Goal: Information Seeking & Learning: Learn about a topic

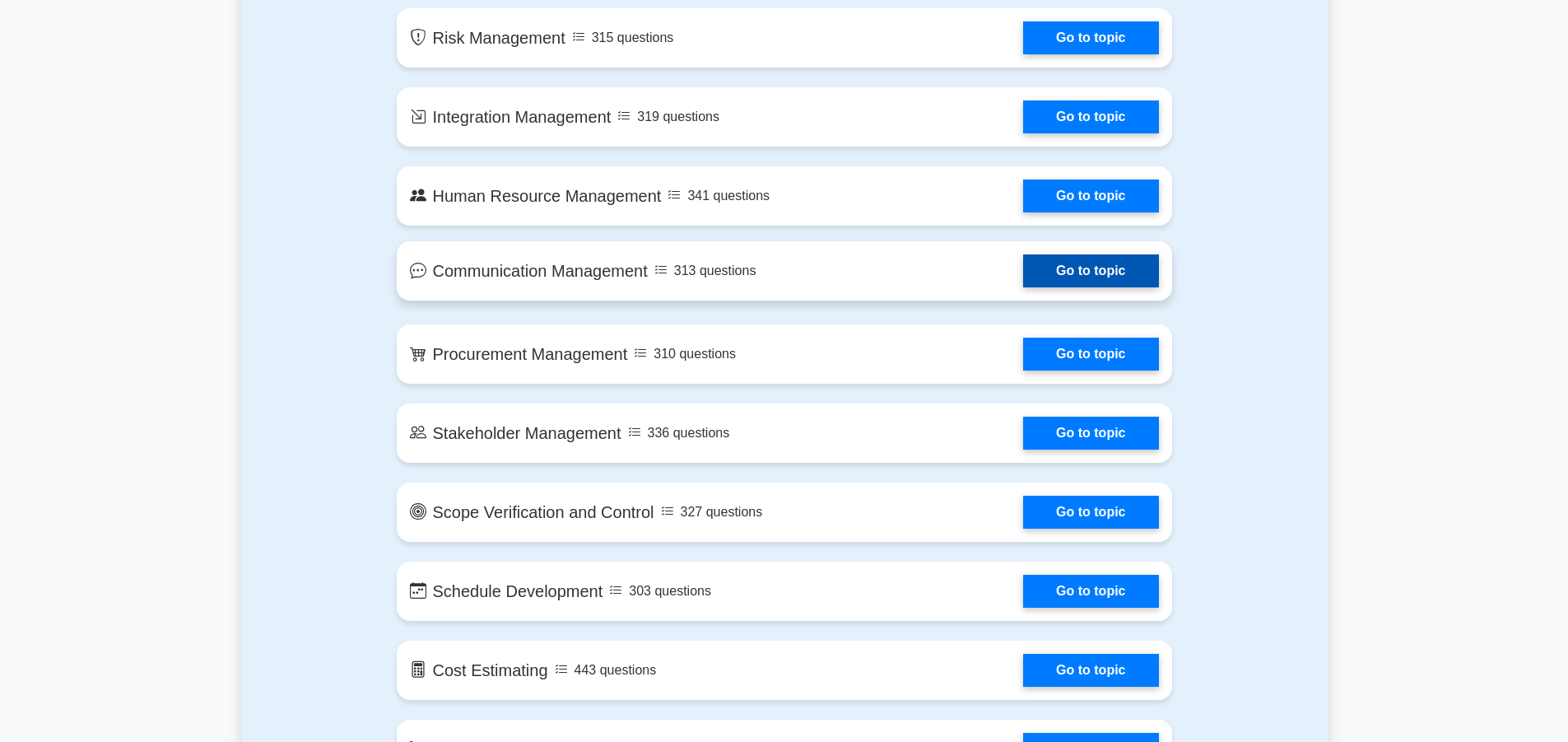
scroll to position [1235, 0]
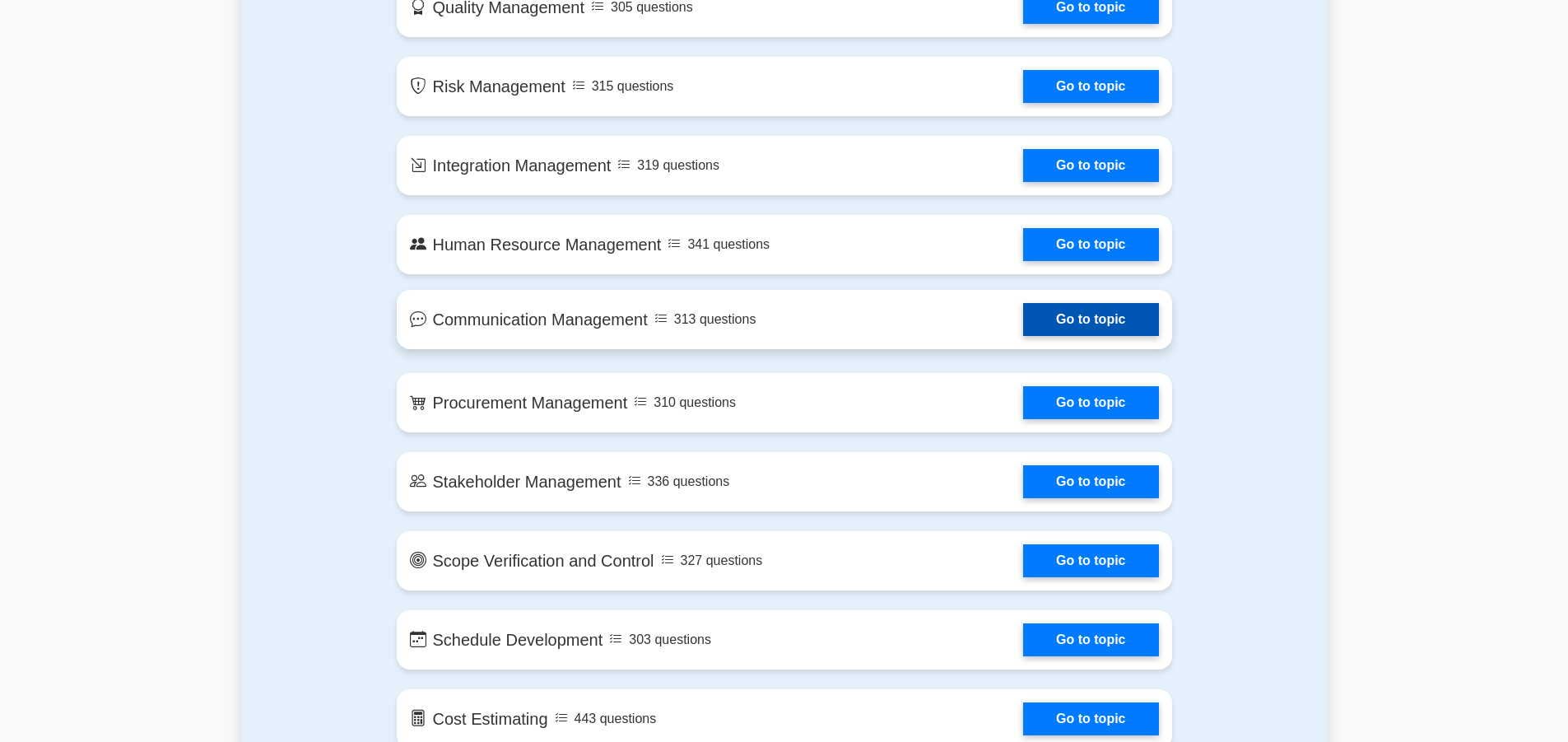
click at [1064, 313] on link "Go to topic" at bounding box center [1090, 319] width 135 height 33
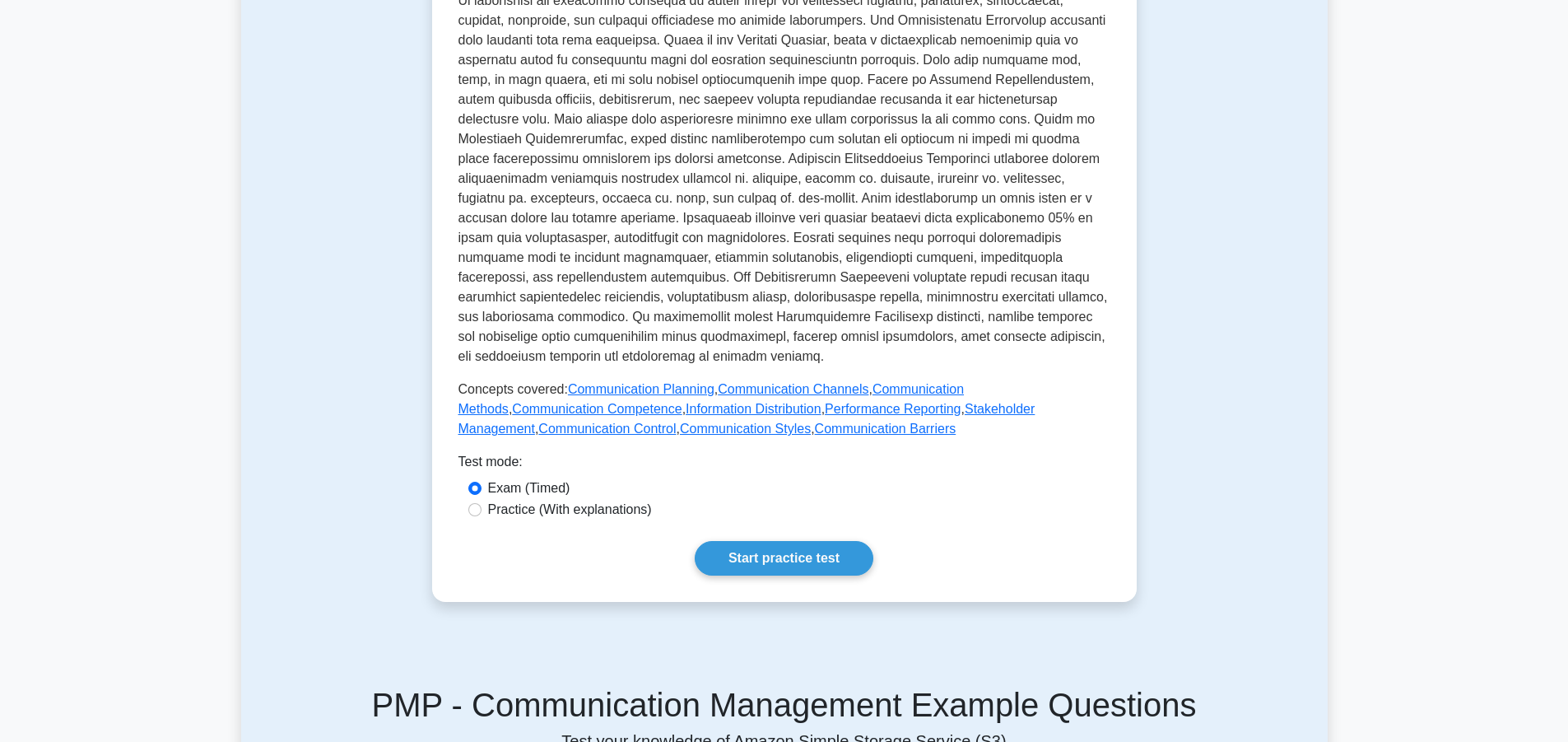
scroll to position [576, 0]
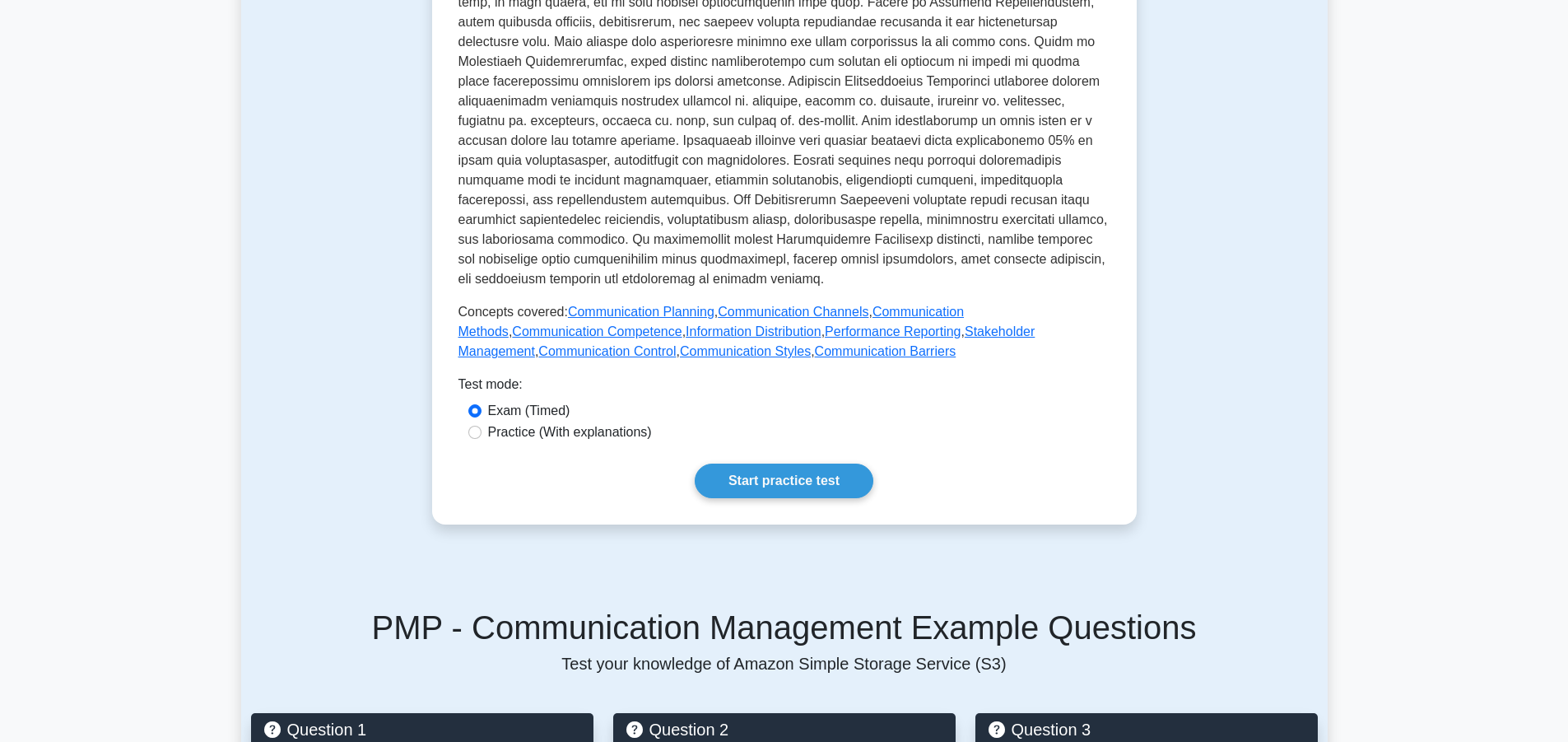
click at [590, 423] on label "Practice (With explanations)" at bounding box center [570, 433] width 163 height 20
click at [481, 426] on input "Practice (With explanations)" at bounding box center [474, 432] width 13 height 13
radio input "true"
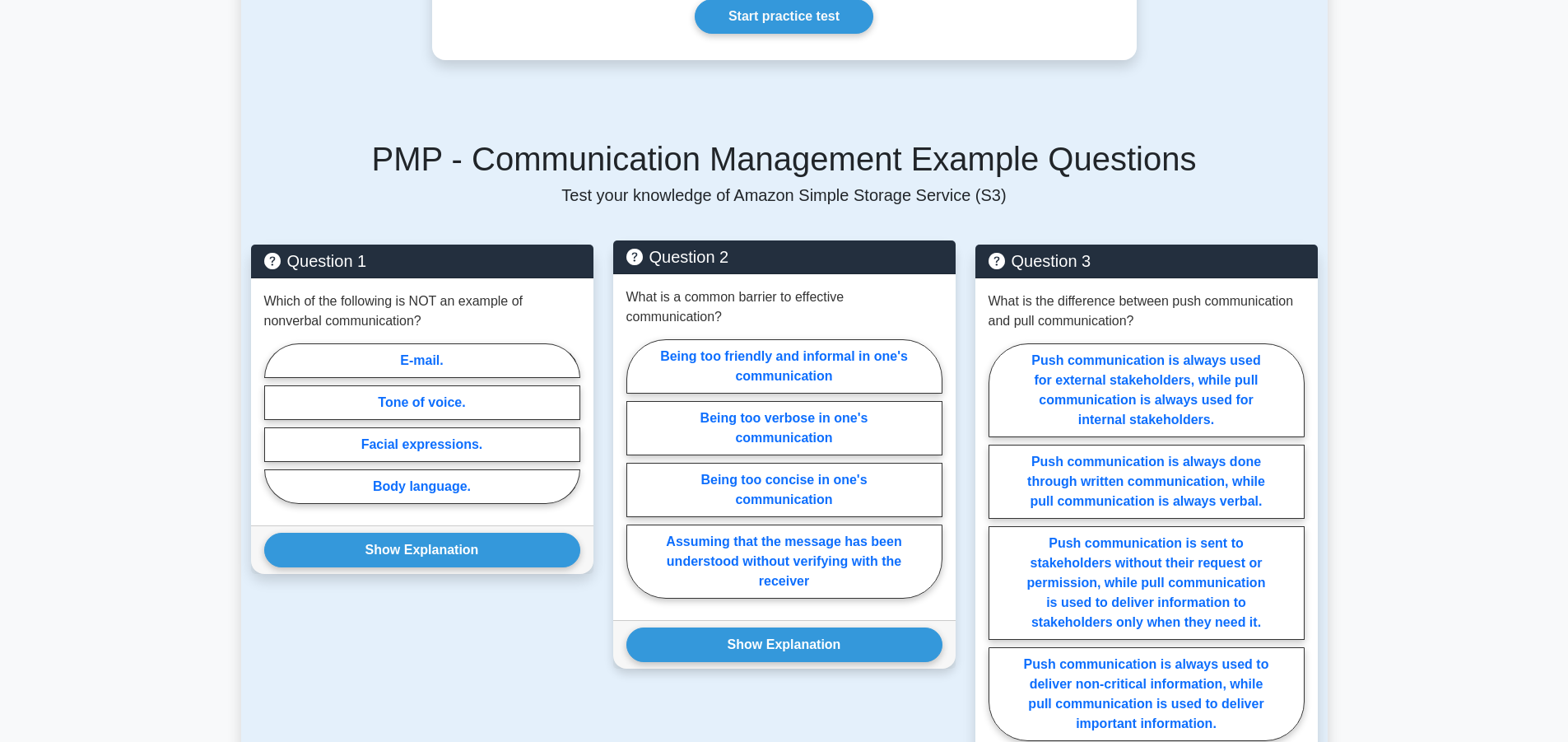
scroll to position [824, 0]
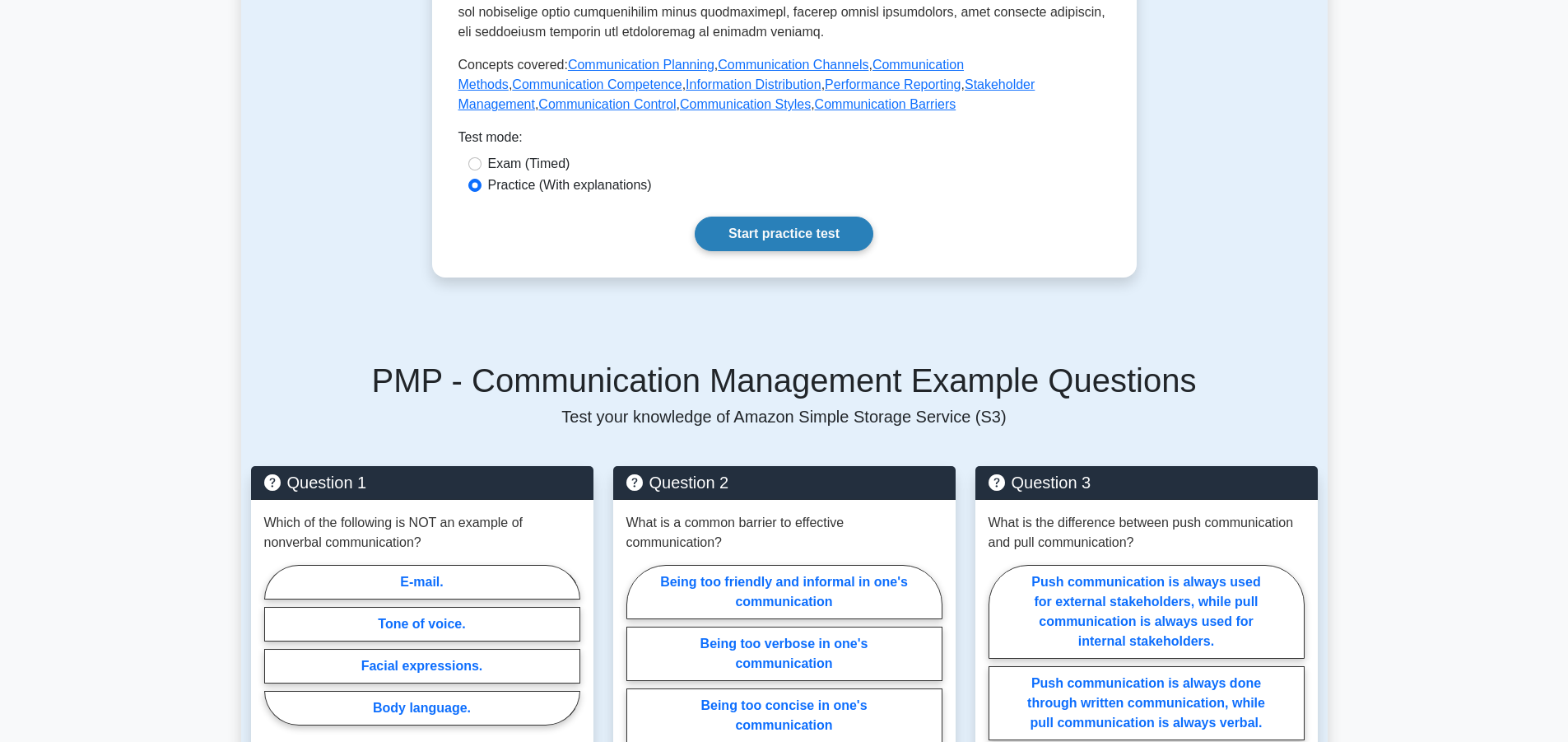
click at [814, 216] on link "Start practice test" at bounding box center [784, 233] width 178 height 35
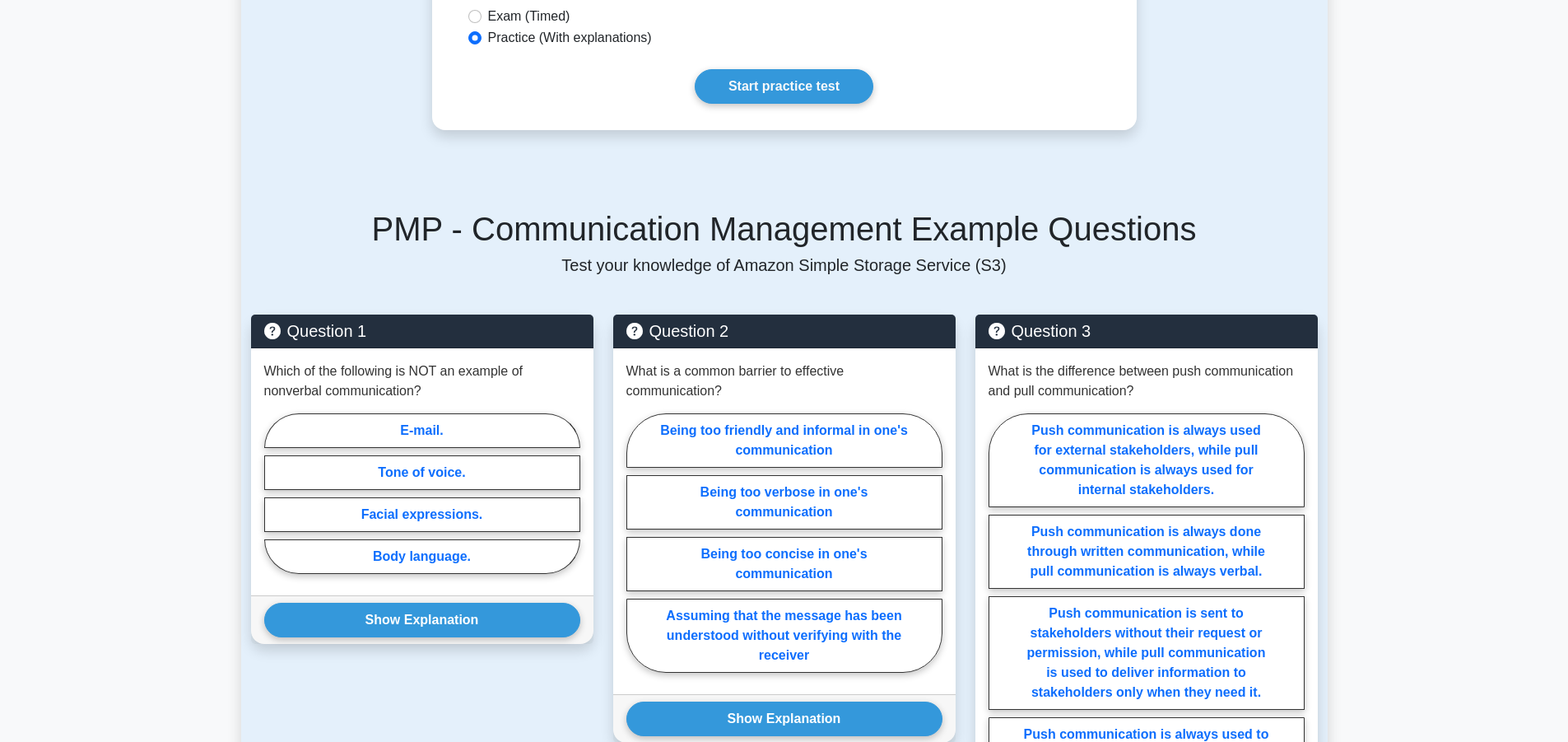
scroll to position [988, 0]
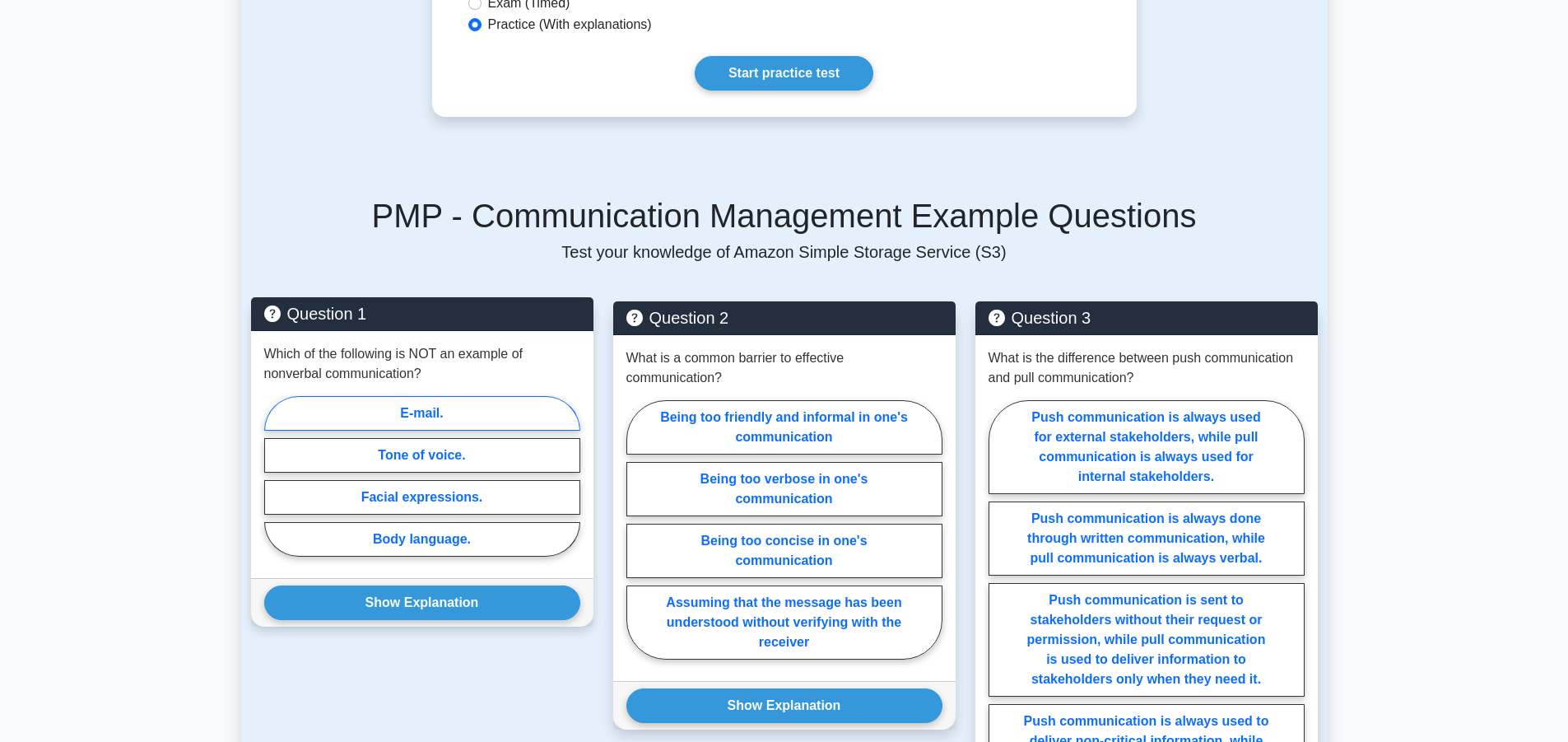
click at [451, 396] on label "E-mail." at bounding box center [422, 413] width 316 height 35
click at [275, 476] on input "E-mail." at bounding box center [269, 481] width 11 height 11
radio input "true"
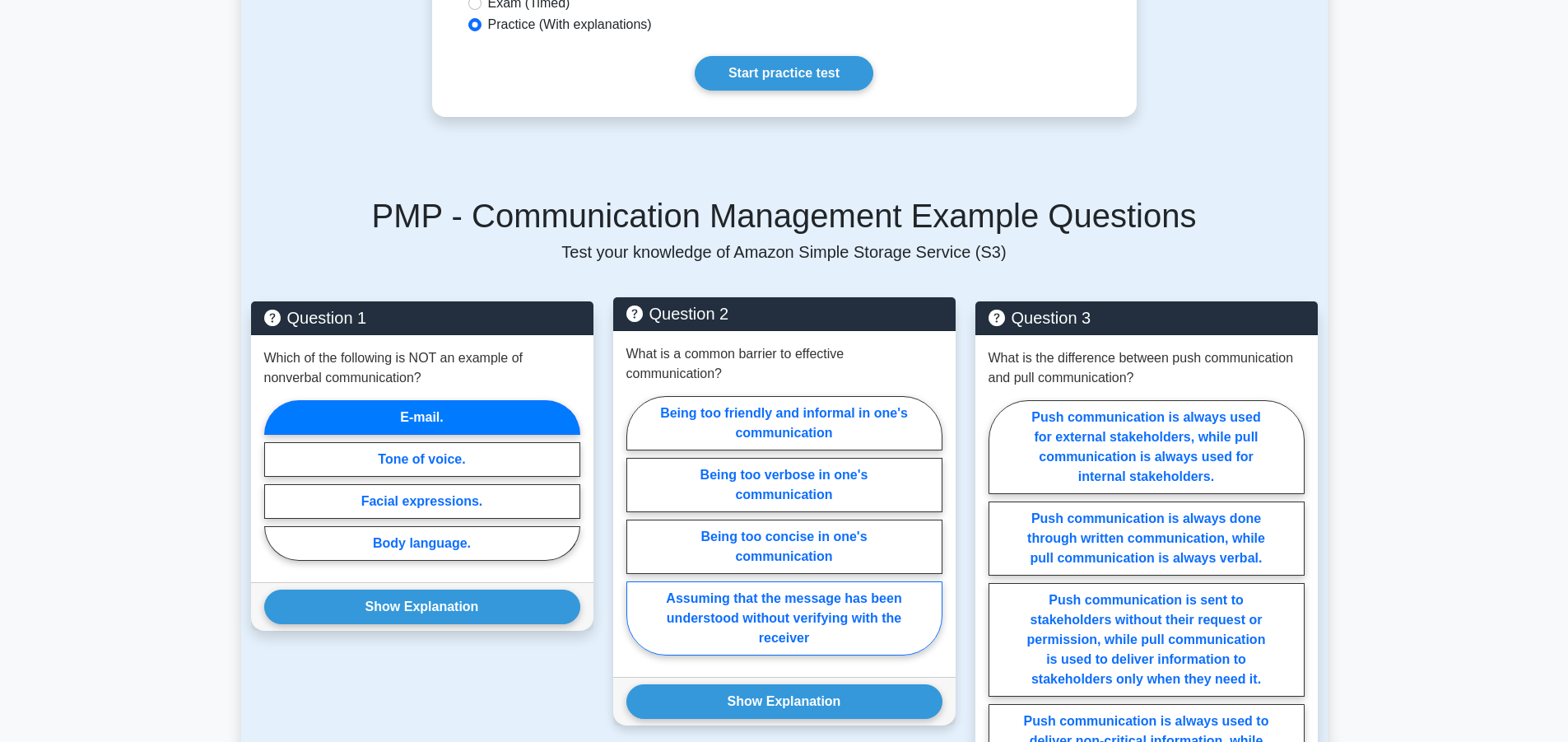
click at [799, 597] on label "Assuming that the message has been understood without verifying with the receiv…" at bounding box center [784, 618] width 316 height 74
click at [637, 536] on input "Assuming that the message has been understood without verifying with the receiv…" at bounding box center [631, 531] width 11 height 11
radio input "true"
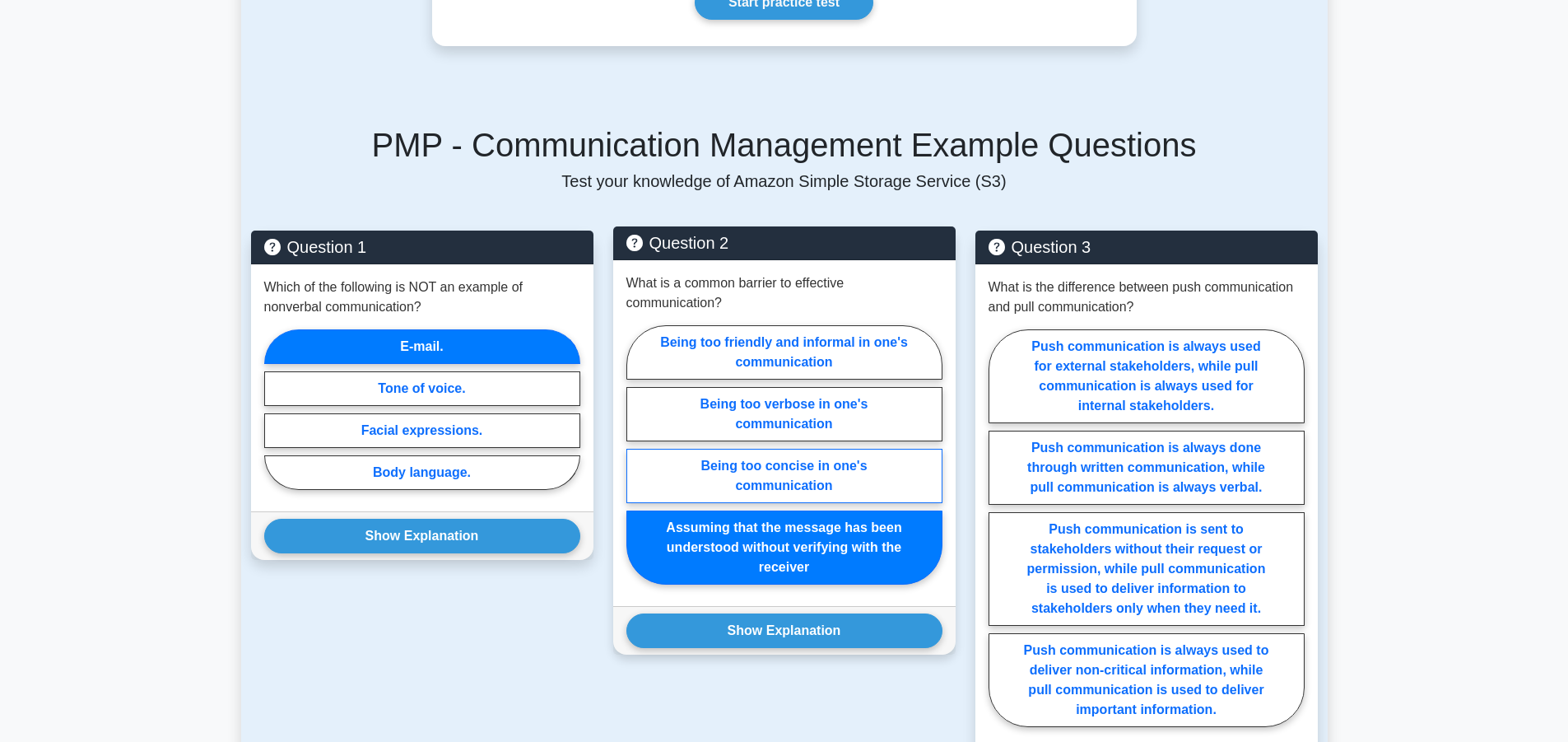
scroll to position [1235, 0]
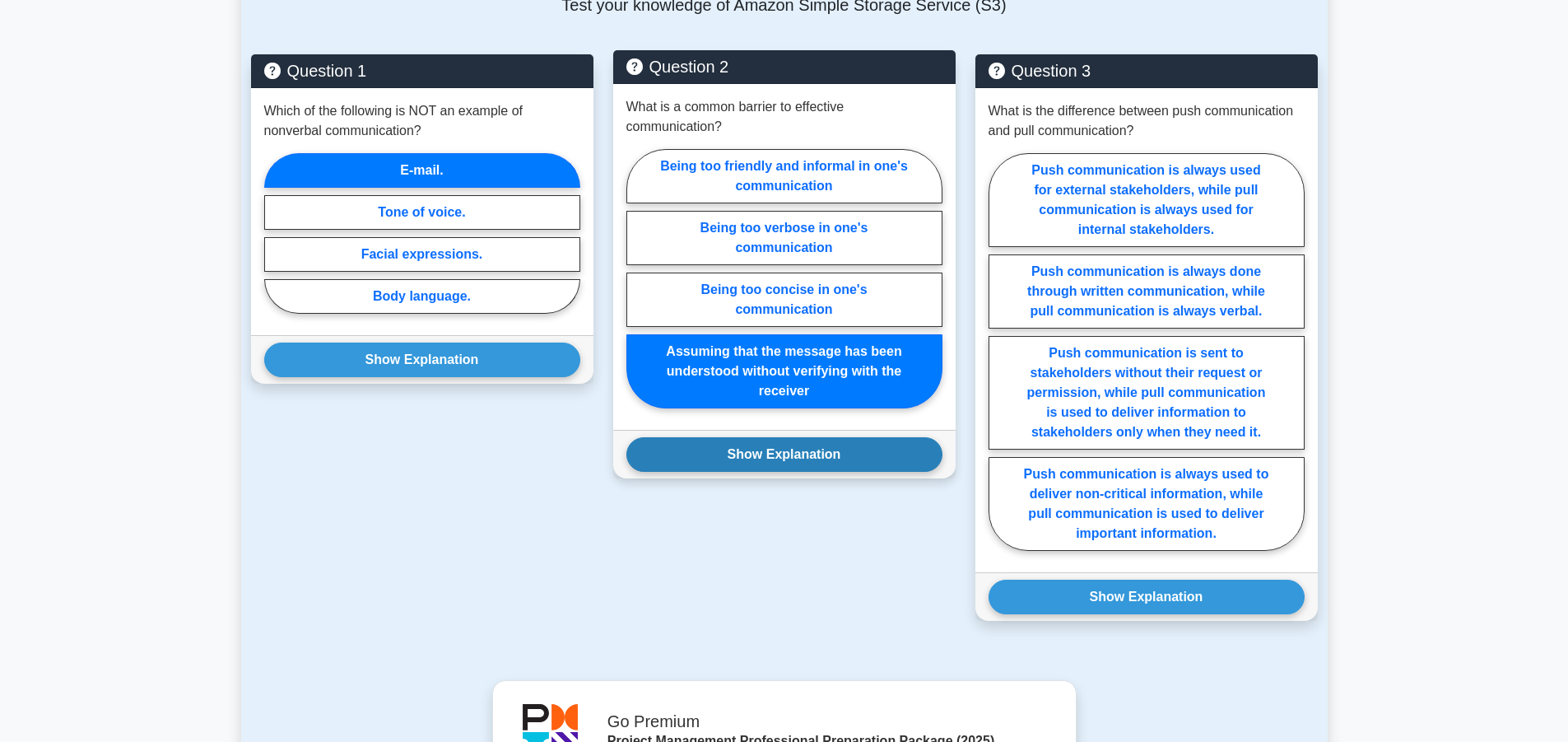
click at [799, 437] on button "Show Explanation" at bounding box center [784, 454] width 316 height 35
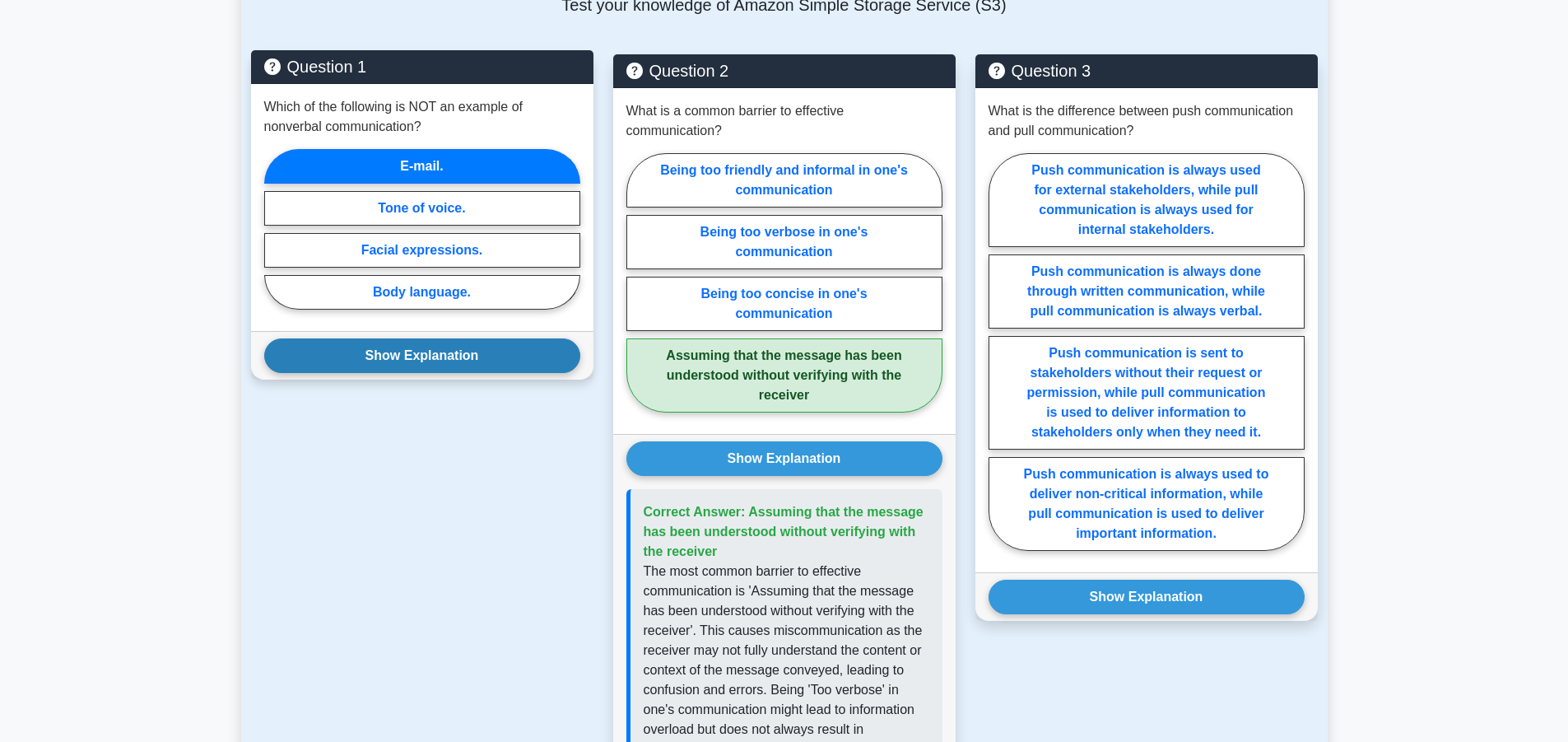
click at [516, 346] on button "Show Explanation" at bounding box center [422, 355] width 316 height 35
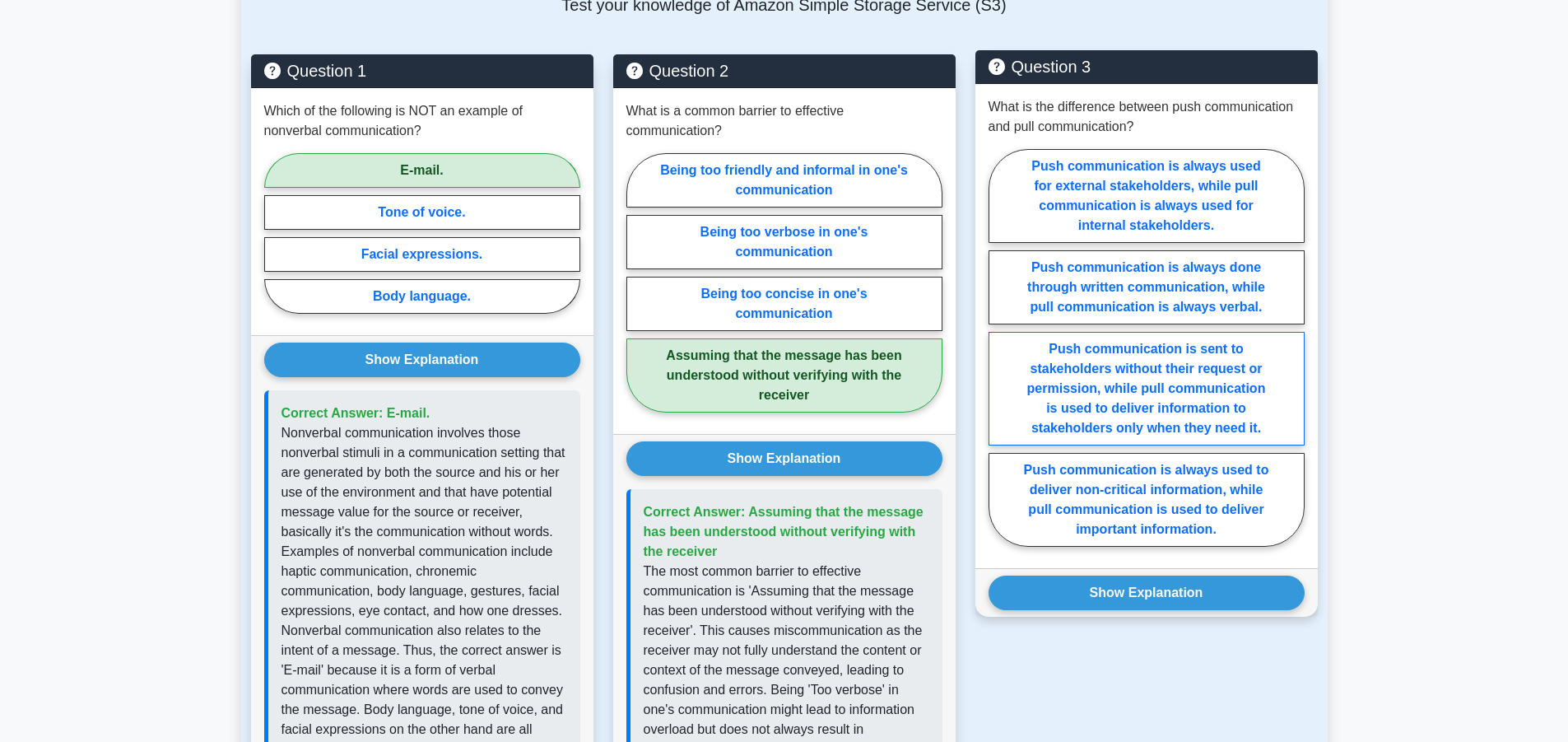
click at [1160, 373] on label "Push communication is sent to stakeholders without their request or permission,…" at bounding box center [1145, 389] width 316 height 114
click at [999, 358] on input "Push communication is sent to stakeholders without their request or permission,…" at bounding box center [993, 352] width 11 height 11
radio input "true"
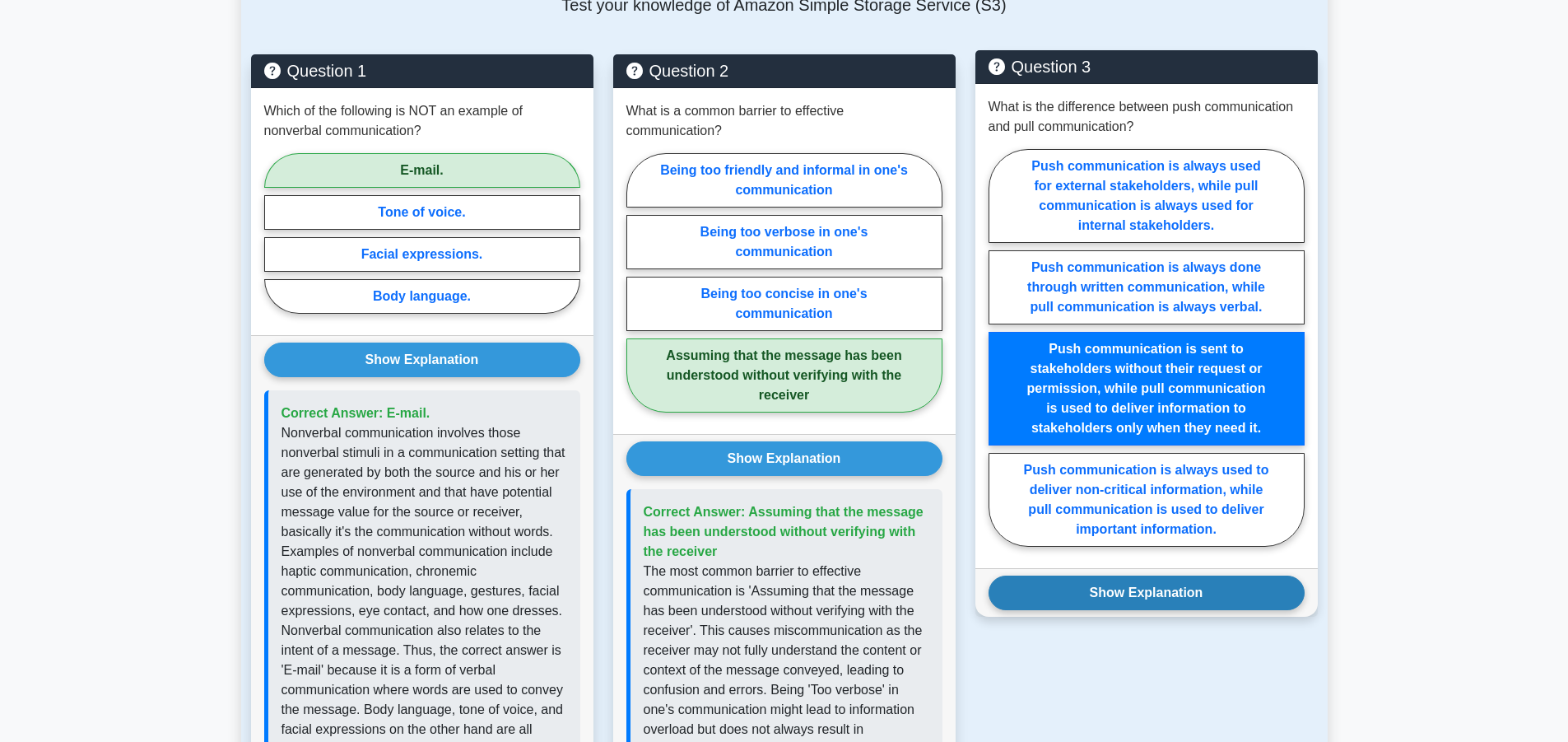
click at [1153, 575] on button "Show Explanation" at bounding box center [1145, 592] width 316 height 35
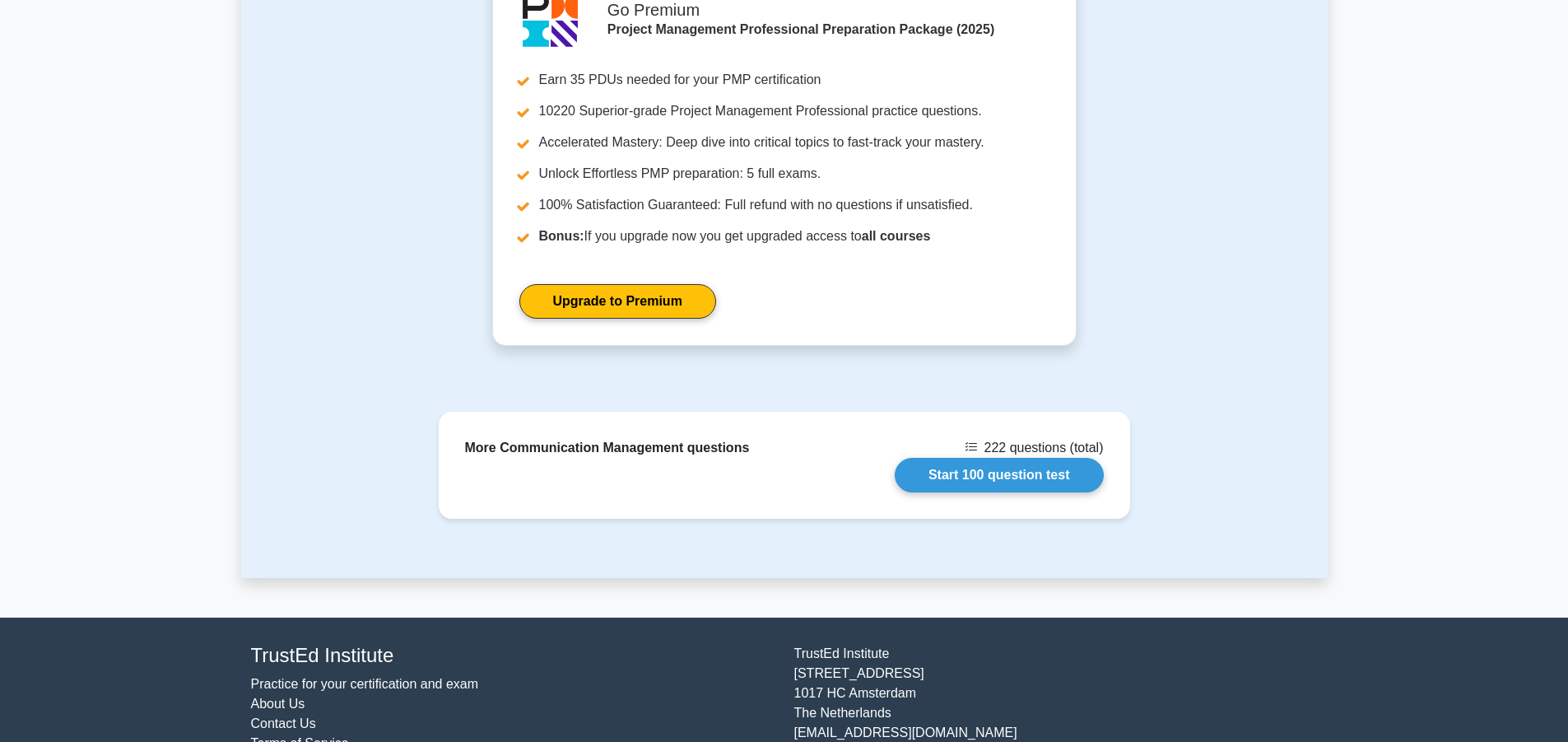
scroll to position [2400, 0]
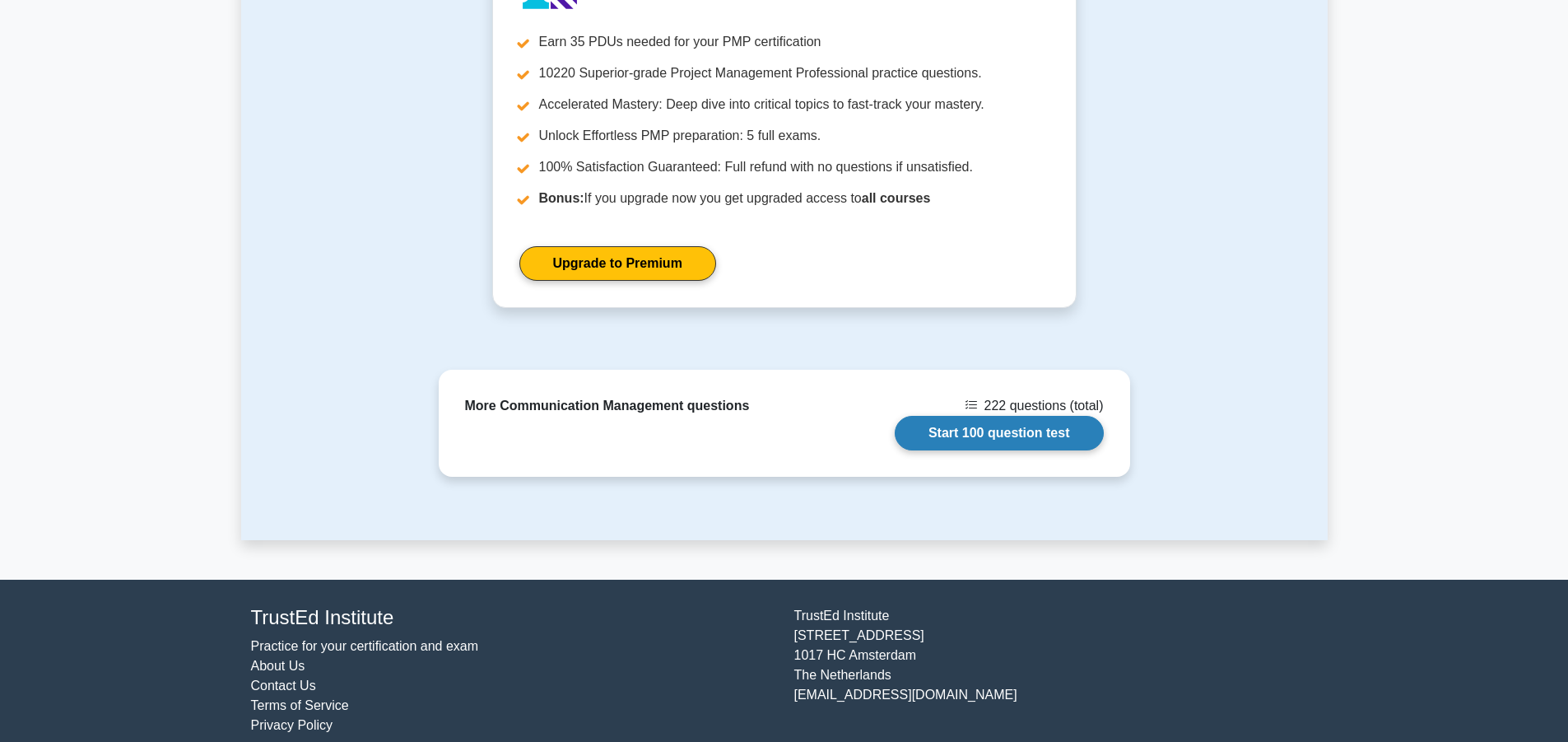
click at [1036, 422] on link "Start 100 question test" at bounding box center [999, 433] width 209 height 35
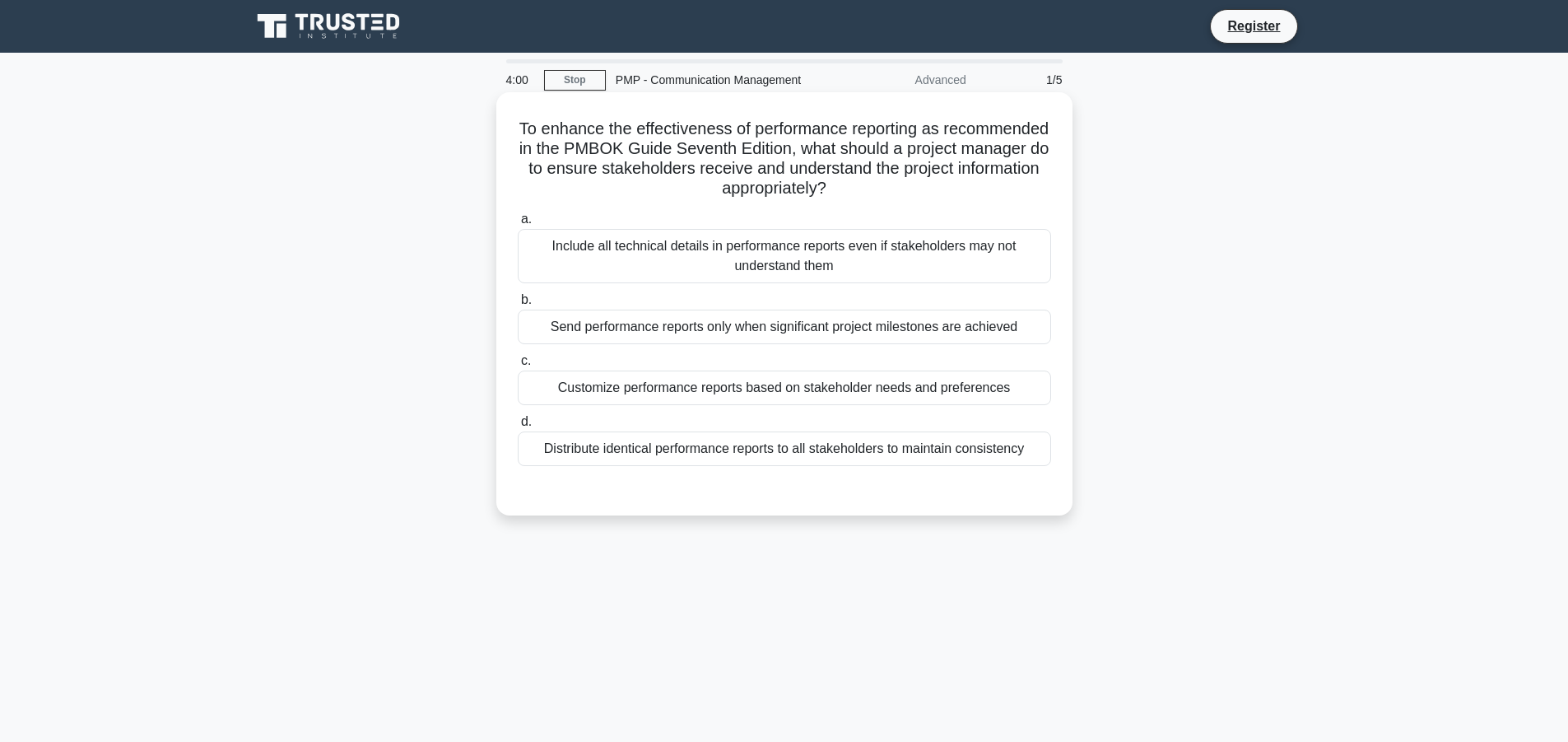
click at [696, 390] on div "Customize performance reports based on stakeholder needs and preferences" at bounding box center [784, 387] width 533 height 35
click at [517, 366] on input "c. Customize performance reports based on stakeholder needs and preferences" at bounding box center [517, 361] width 0 height 11
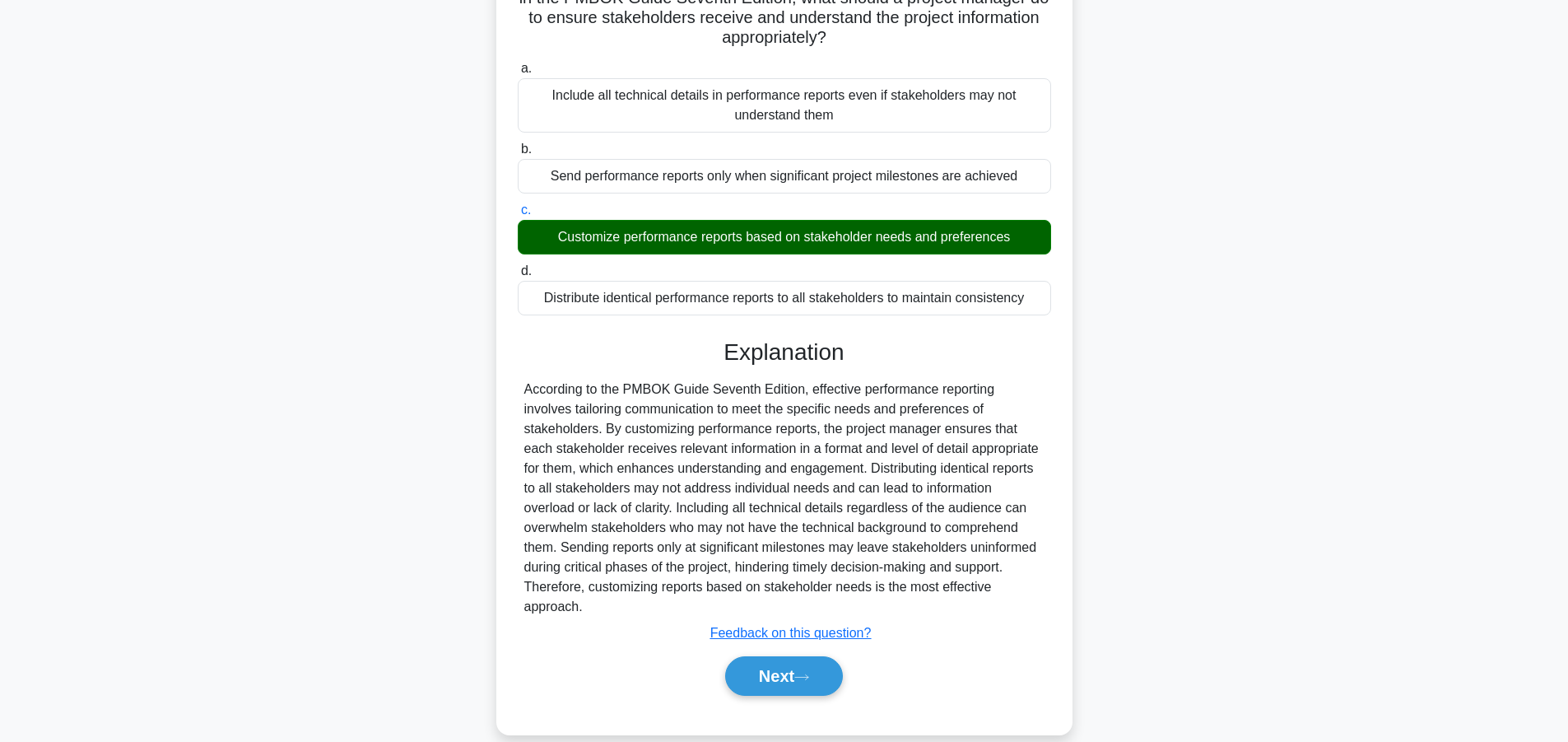
scroll to position [156, 0]
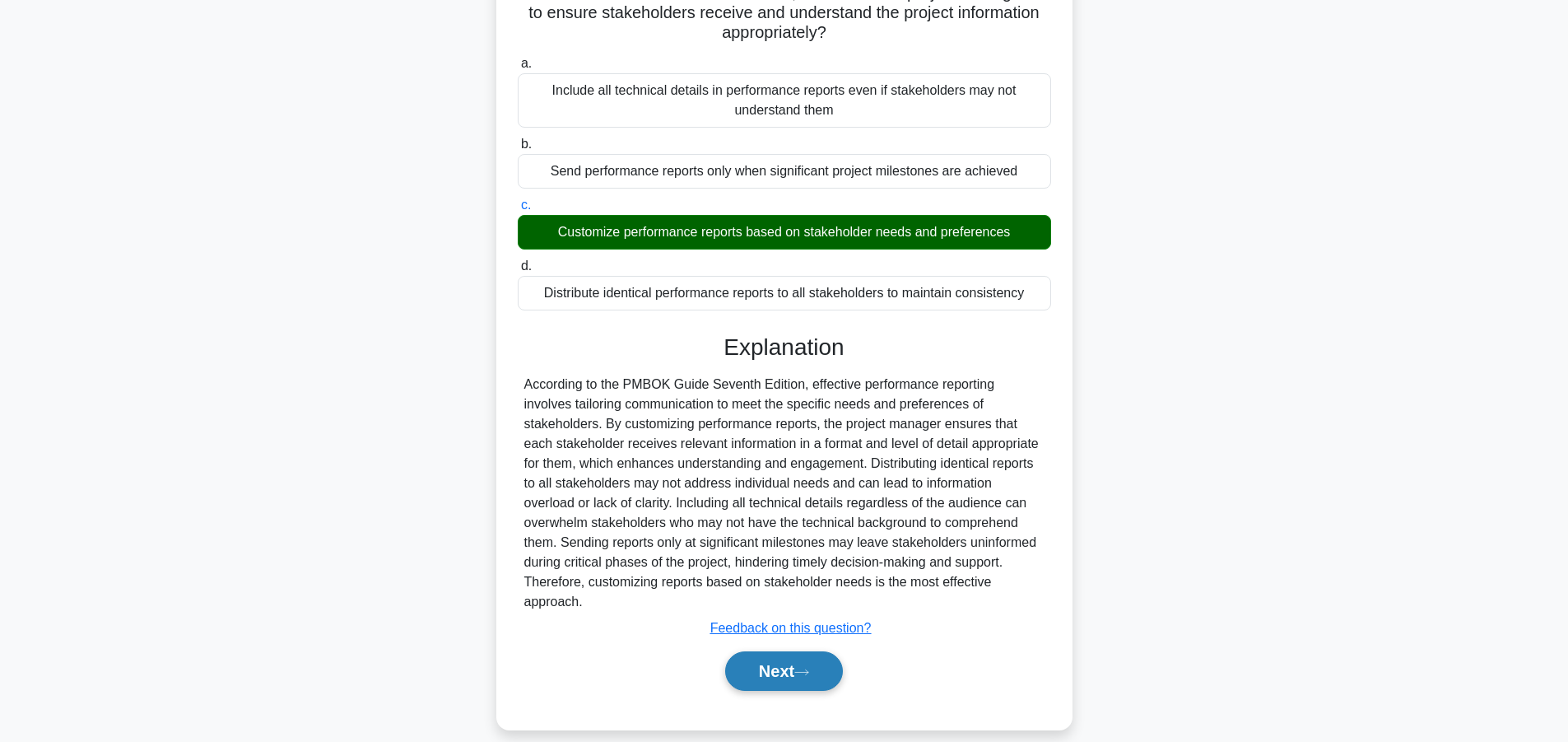
click at [807, 668] on icon at bounding box center [801, 672] width 15 height 9
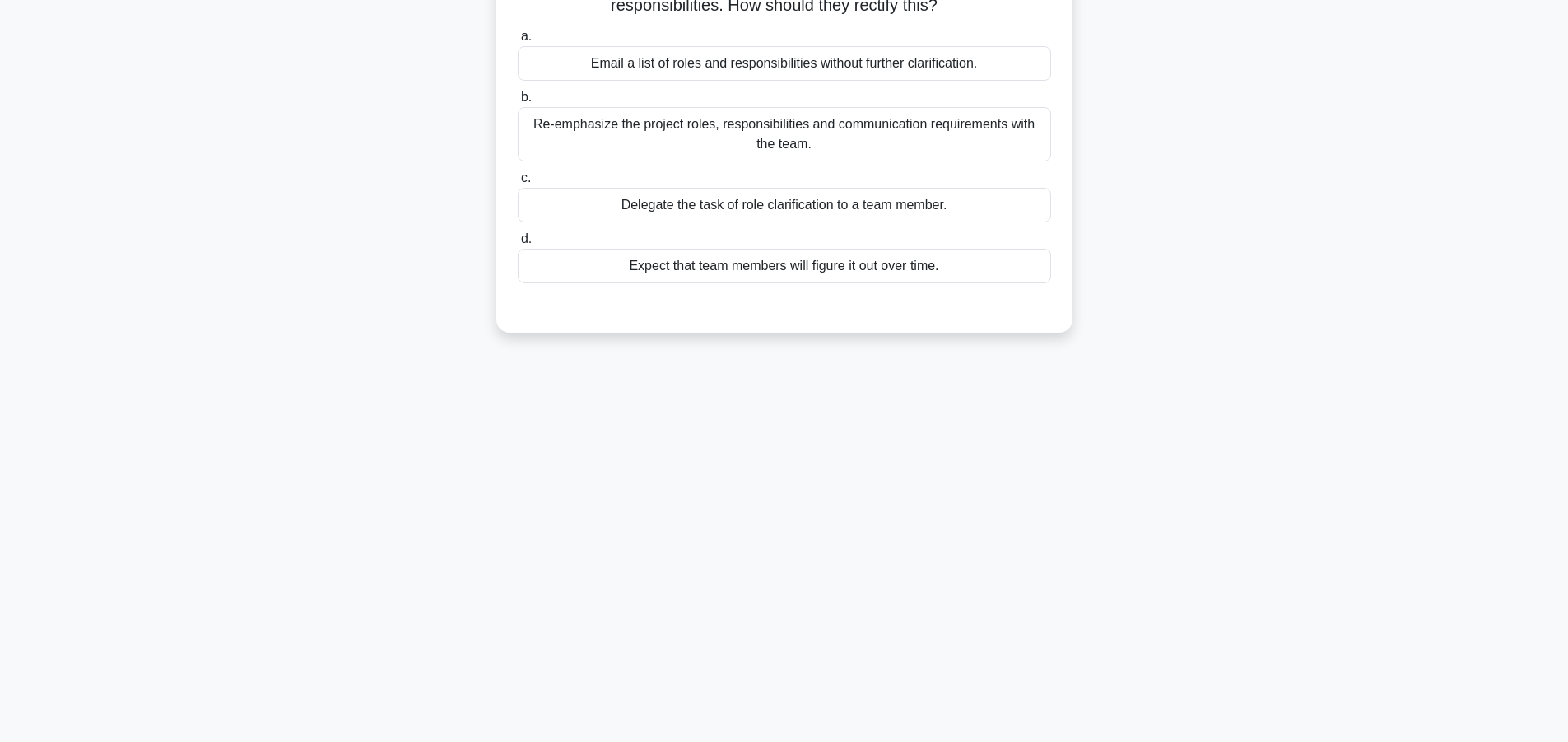
scroll to position [0, 0]
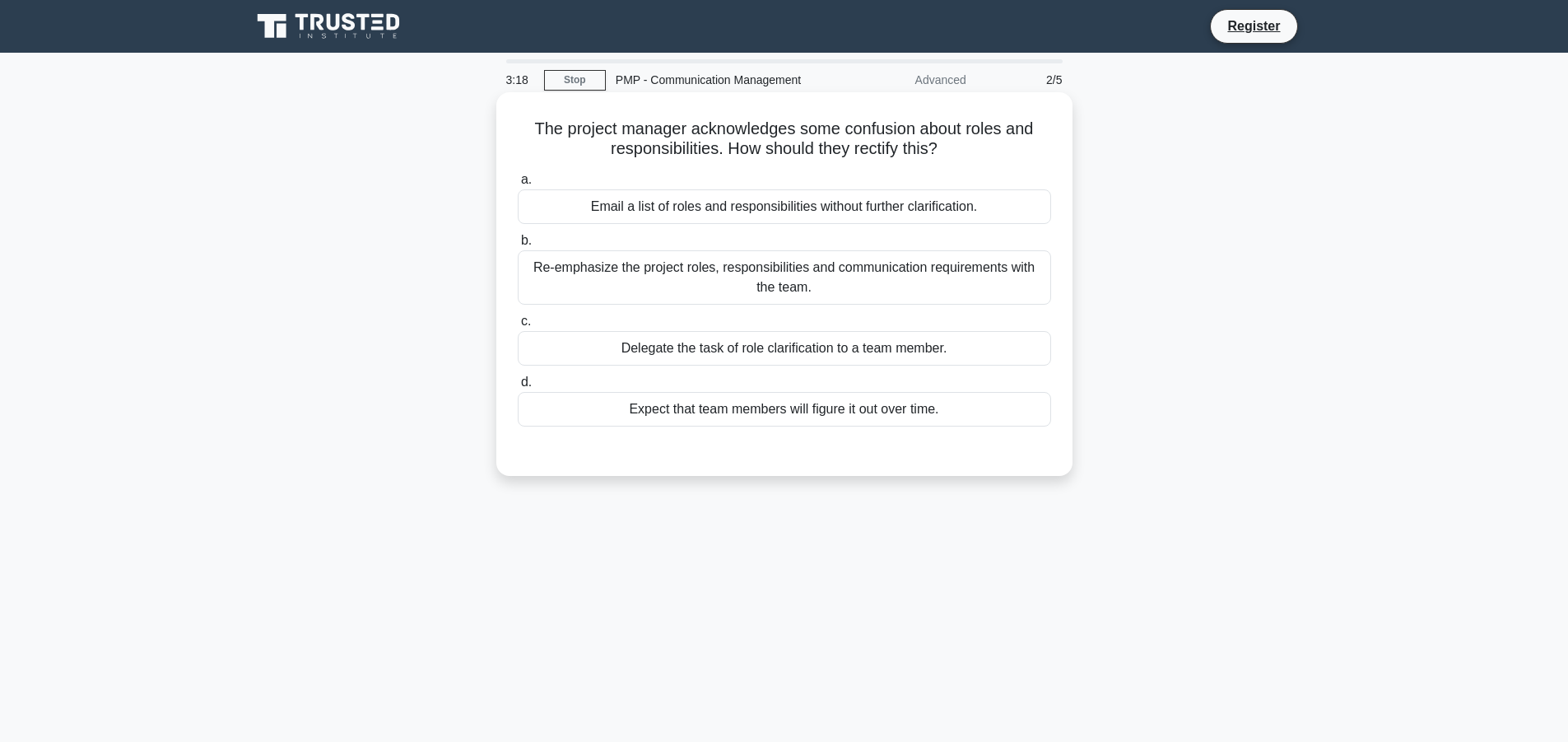
click at [672, 281] on div "Re-emphasize the project roles, responsibilities and communication requirements…" at bounding box center [784, 277] width 533 height 54
click at [517, 246] on input "b. Re-emphasize the project roles, responsibilities and communication requireme…" at bounding box center [517, 240] width 0 height 11
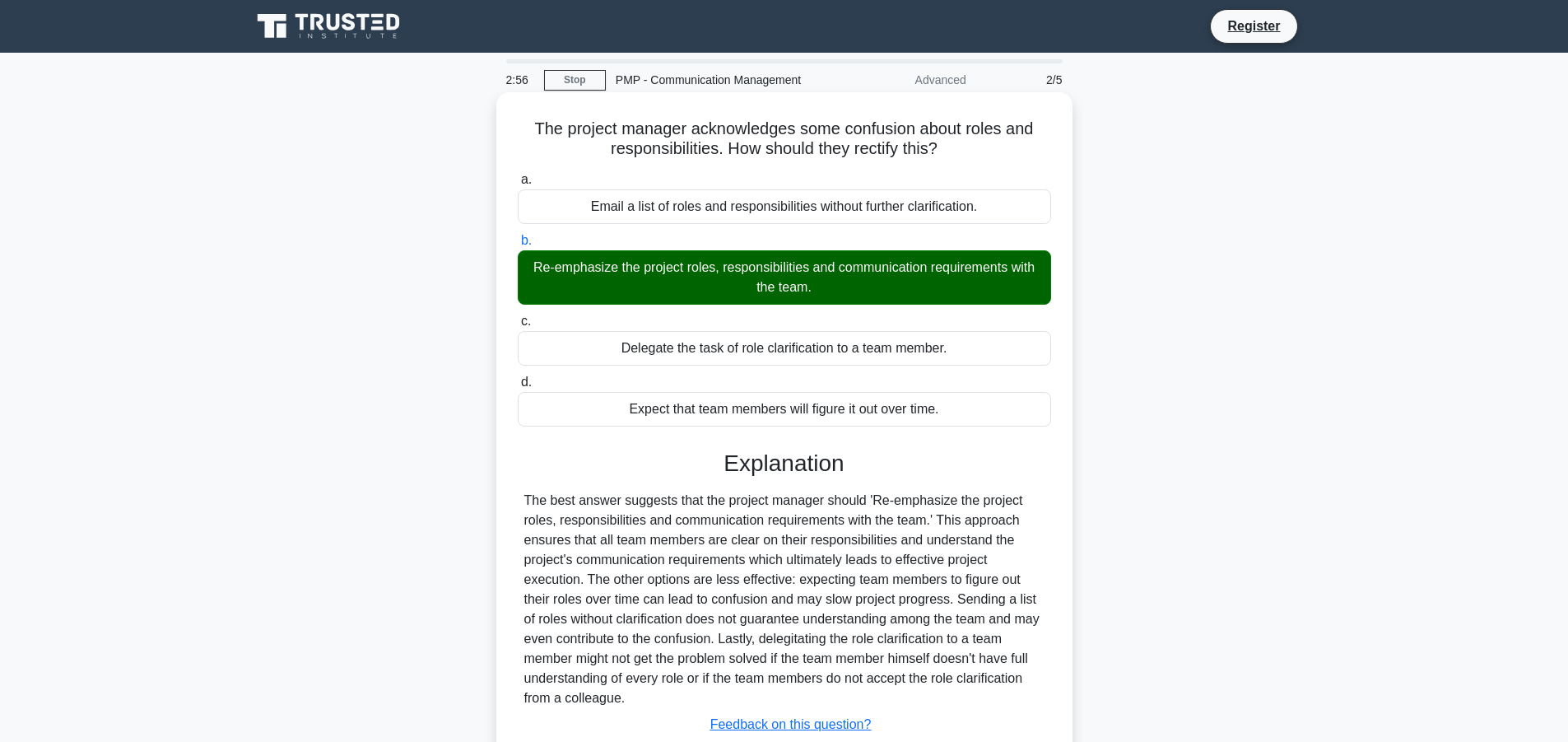
scroll to position [148, 0]
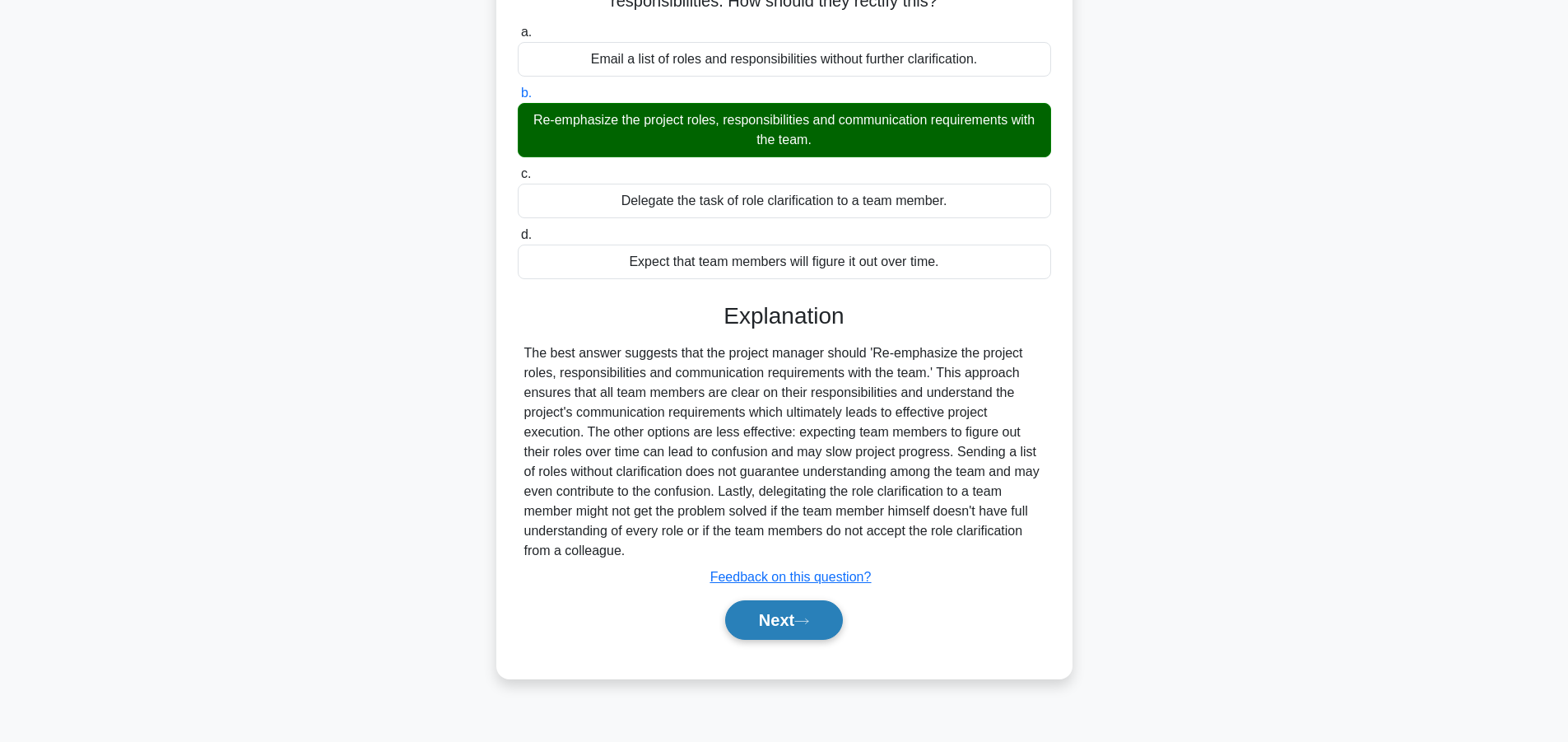
click at [808, 620] on icon at bounding box center [801, 620] width 15 height 9
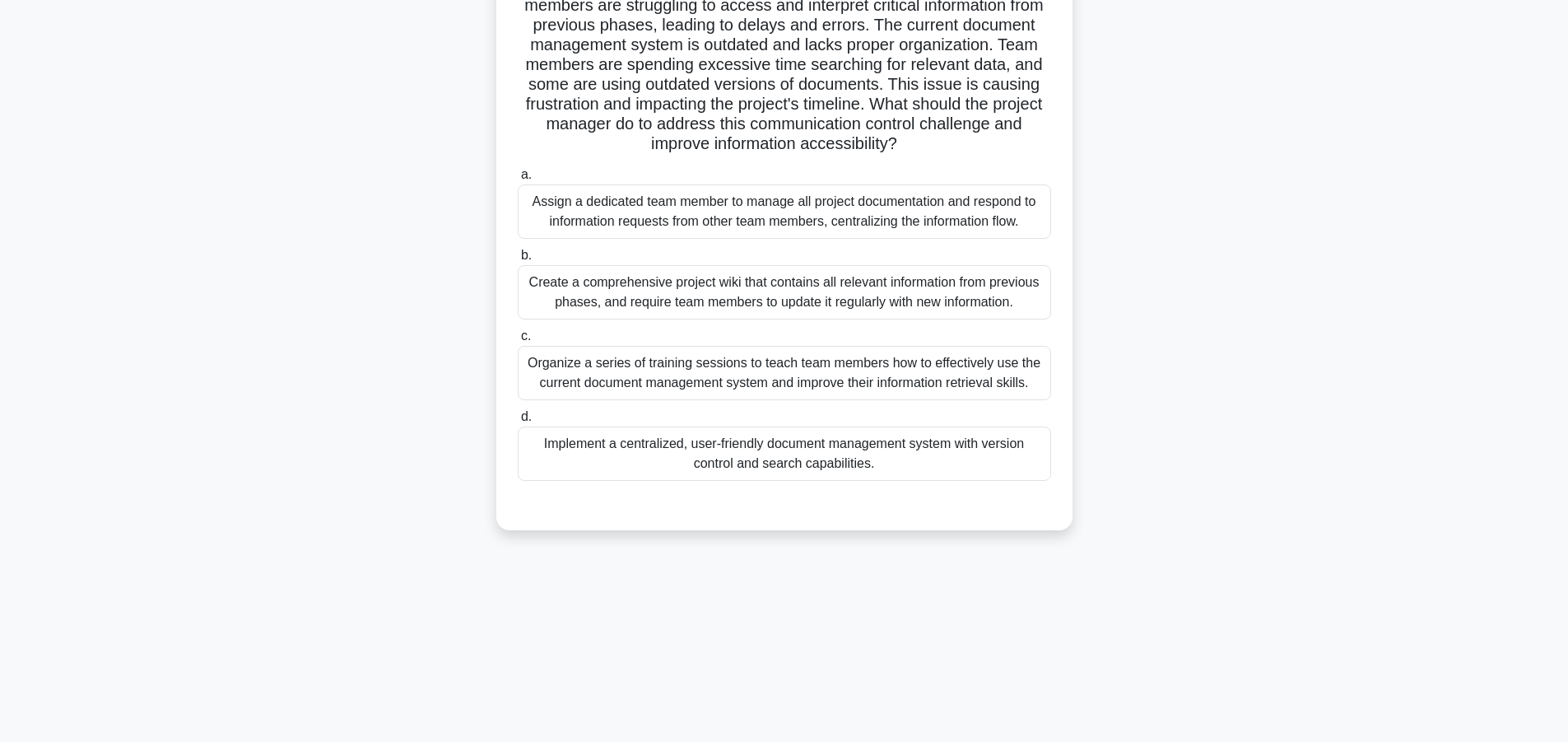
scroll to position [0, 0]
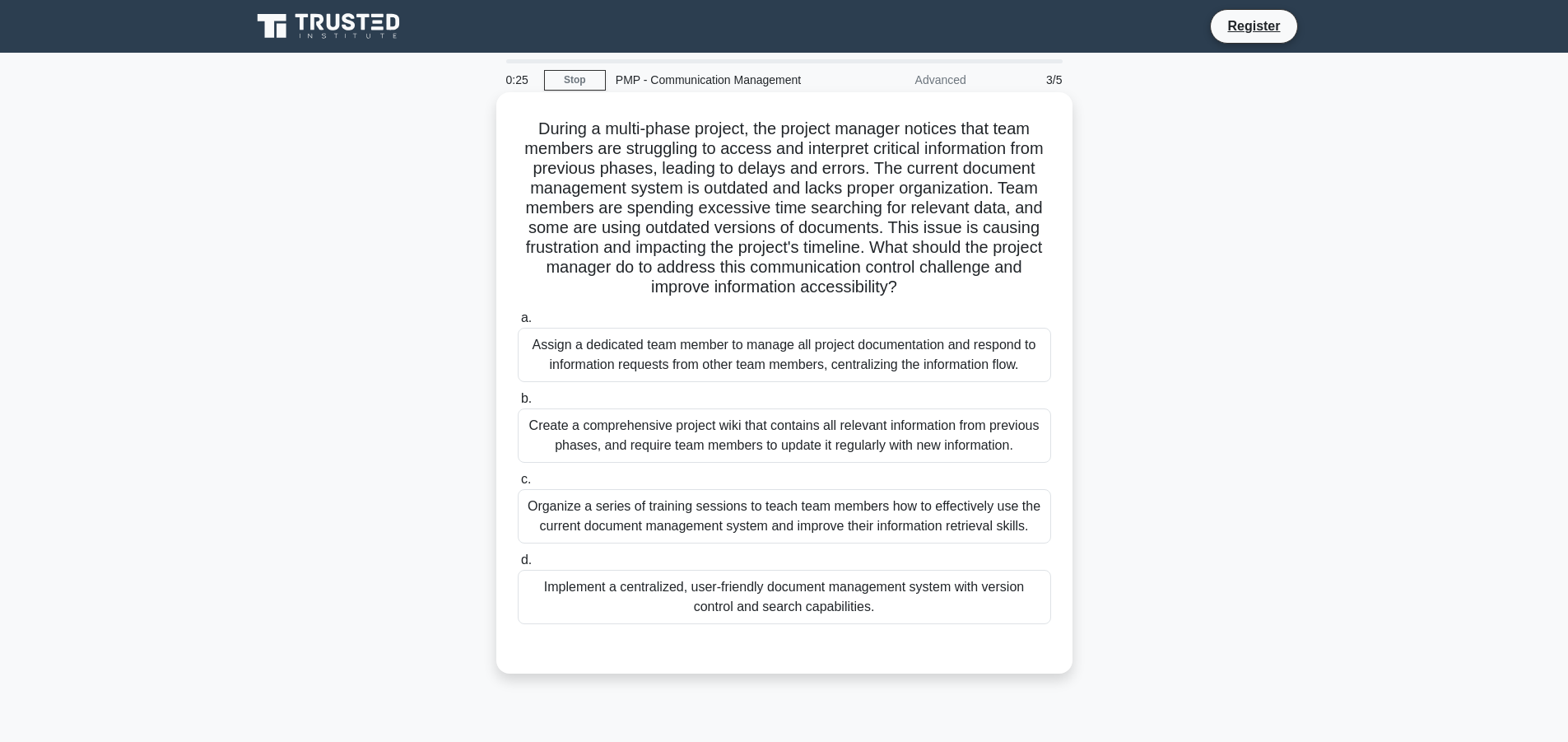
click at [798, 589] on div "Implement a centralized, user-friendly document management system with version …" at bounding box center [784, 596] width 533 height 54
click at [517, 565] on input "d. Implement a centralized, user-friendly document management system with versi…" at bounding box center [517, 559] width 0 height 11
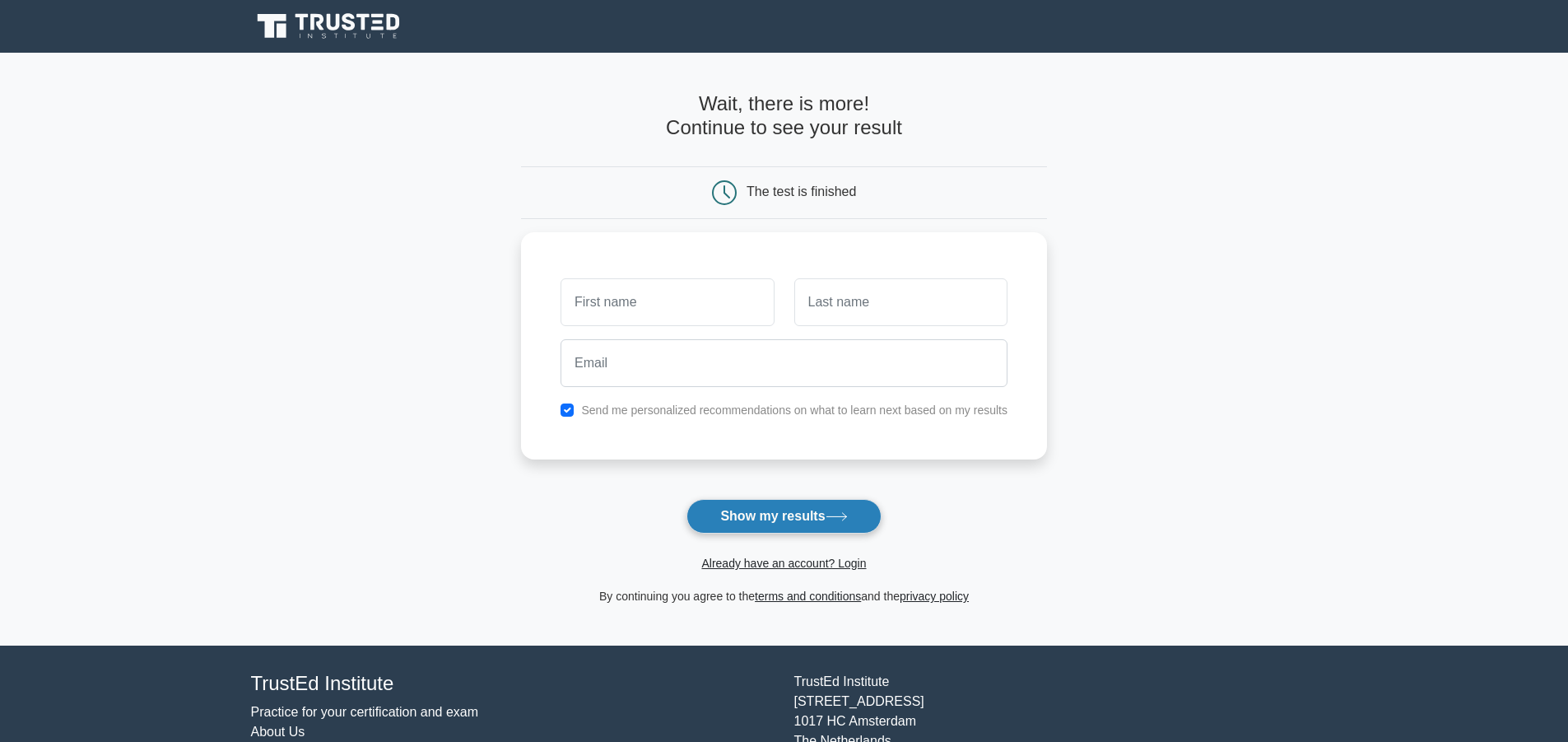
click at [834, 520] on icon at bounding box center [836, 516] width 22 height 9
click at [835, 520] on icon at bounding box center [836, 516] width 22 height 9
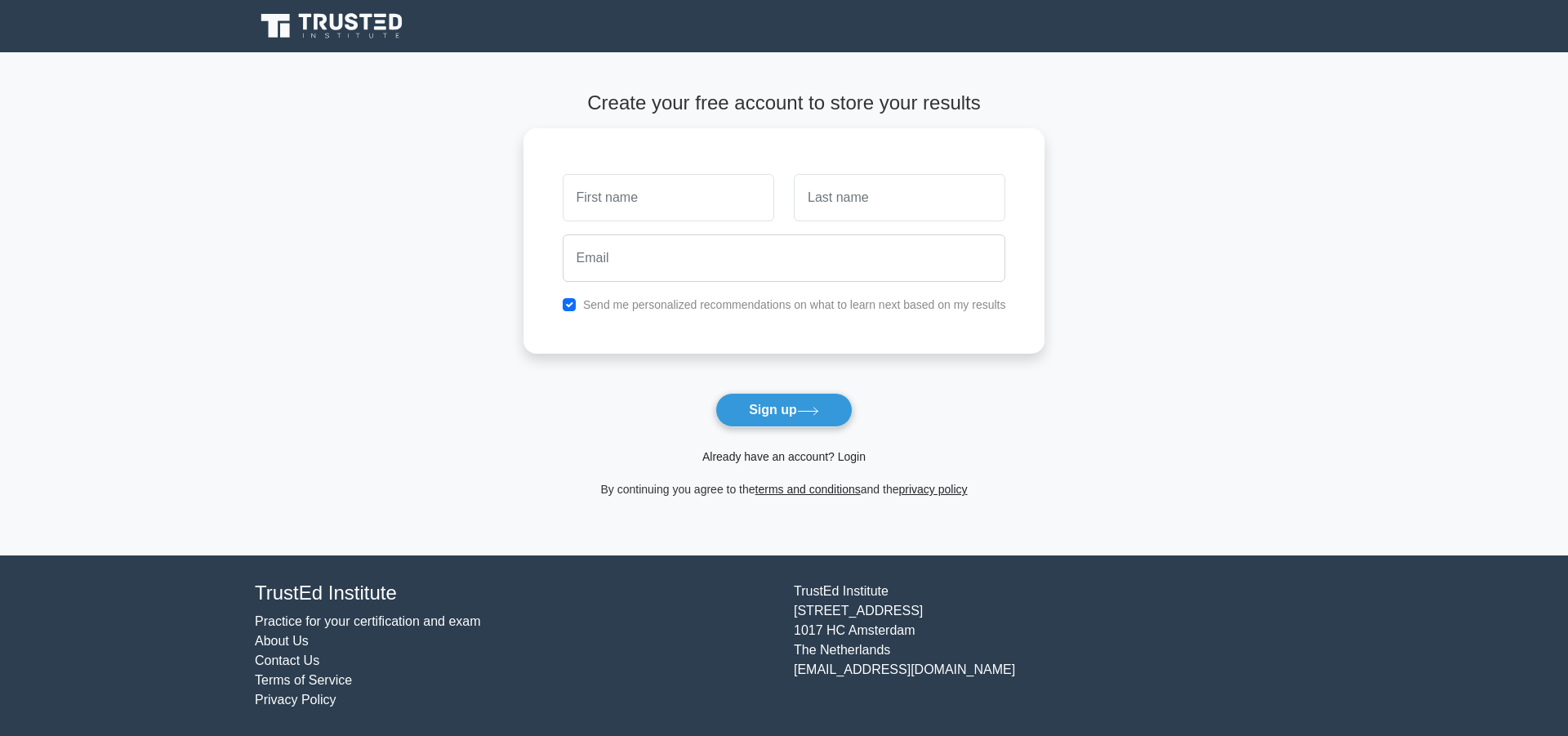
click at [818, 456] on link "Already have an account? Login" at bounding box center [784, 456] width 163 height 13
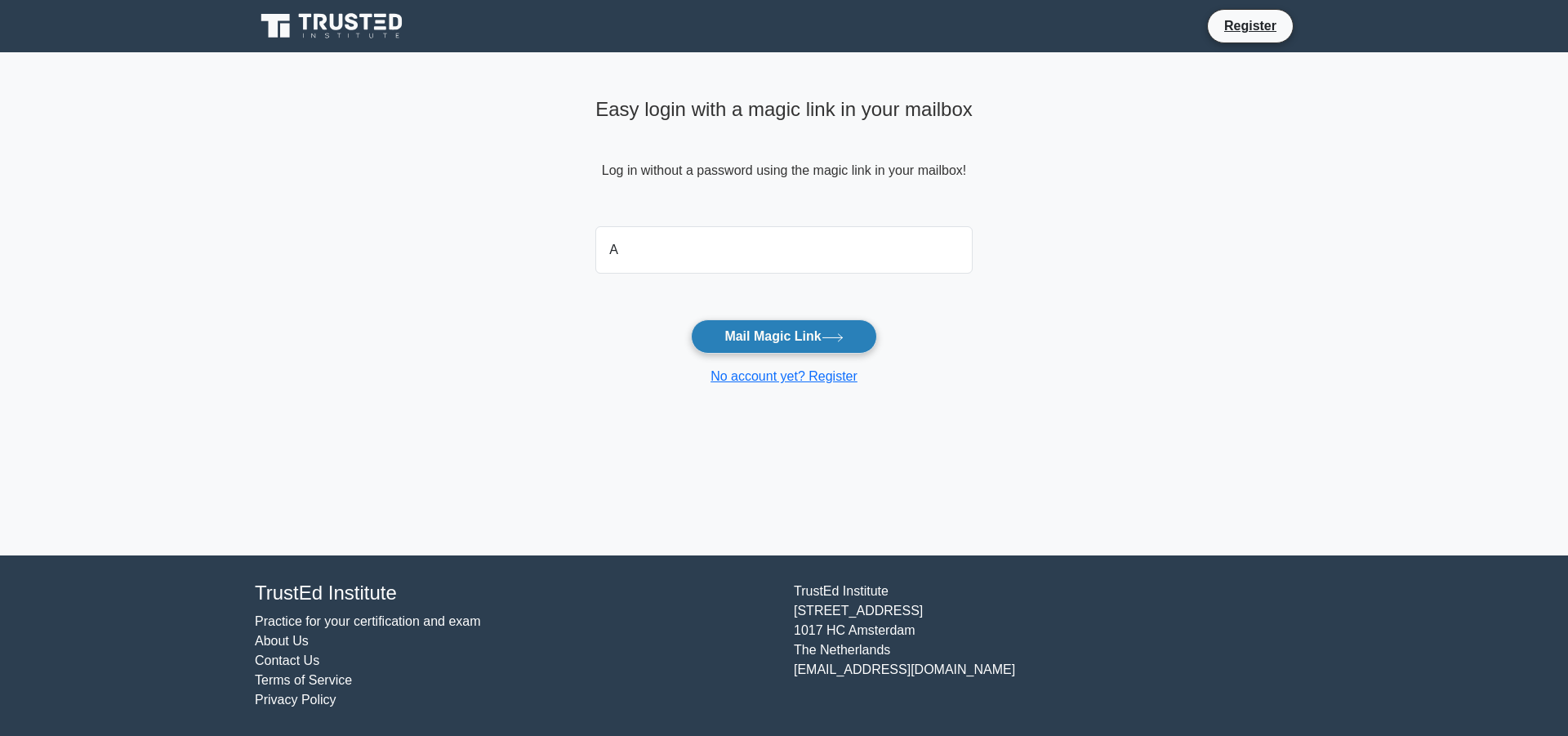
type input "ahmed.abed.allah.ghonaim@gmail.com"
click at [799, 333] on button "Mail Magic Link" at bounding box center [783, 336] width 185 height 35
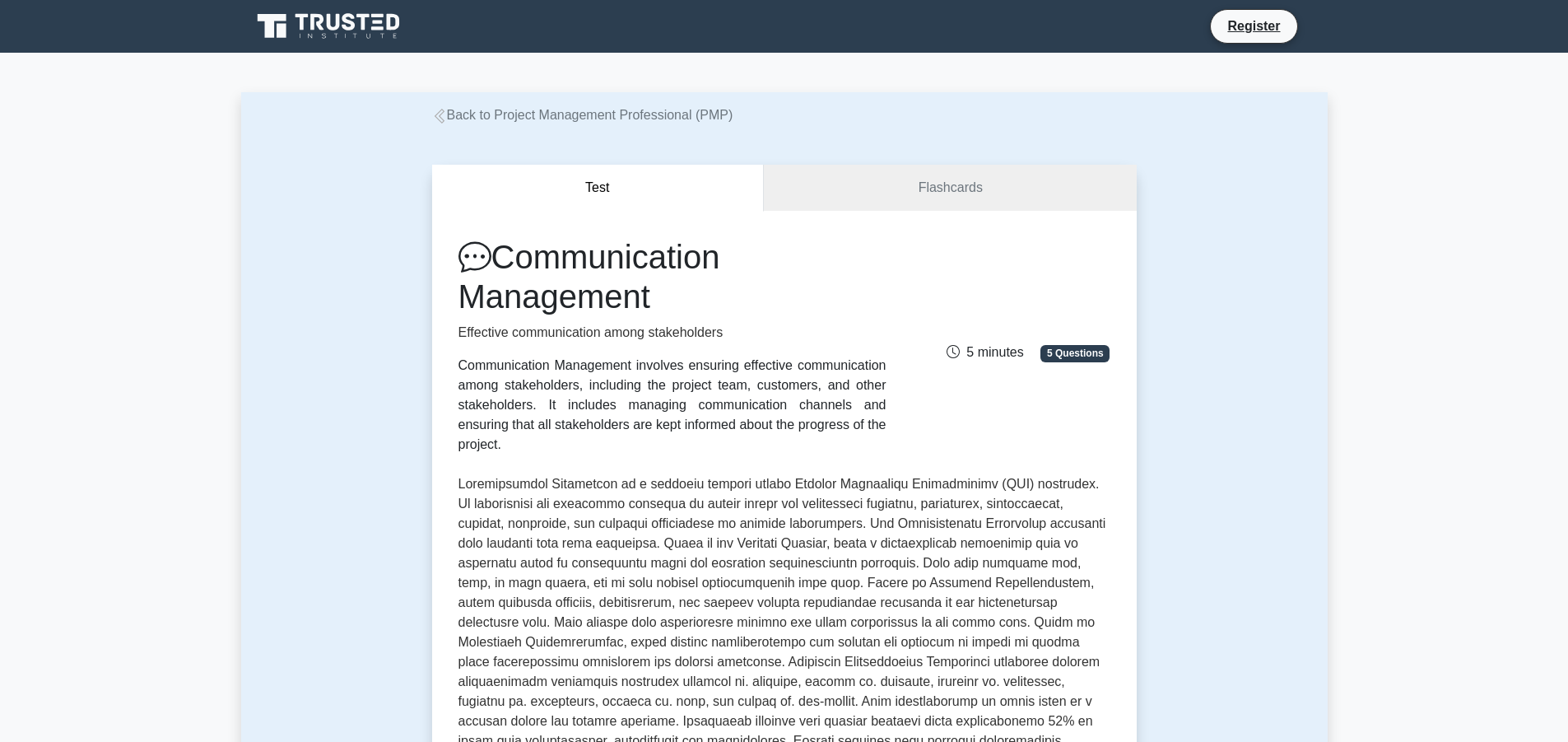
scroll to position [1985, 0]
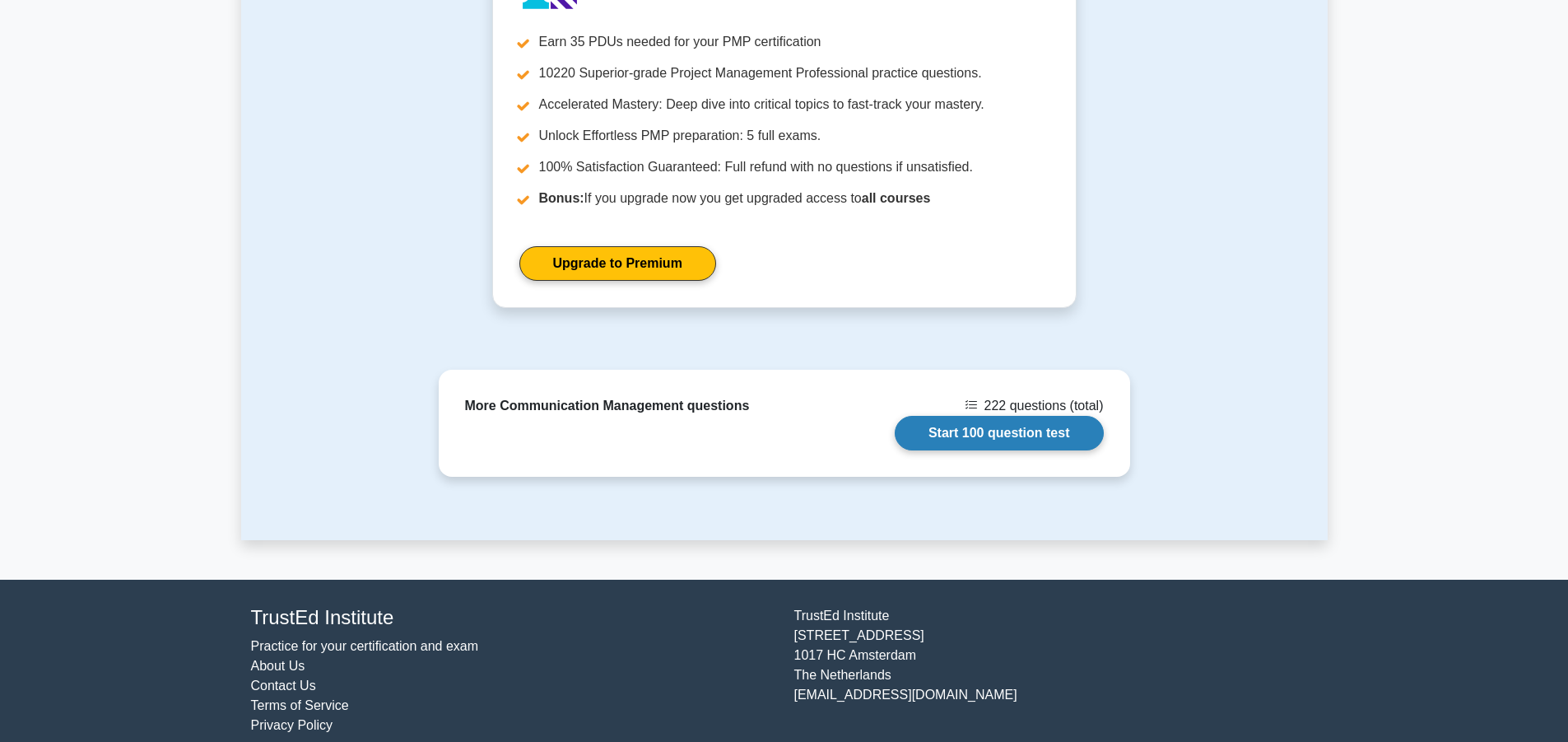
click at [997, 416] on link "Start 100 question test" at bounding box center [999, 433] width 209 height 35
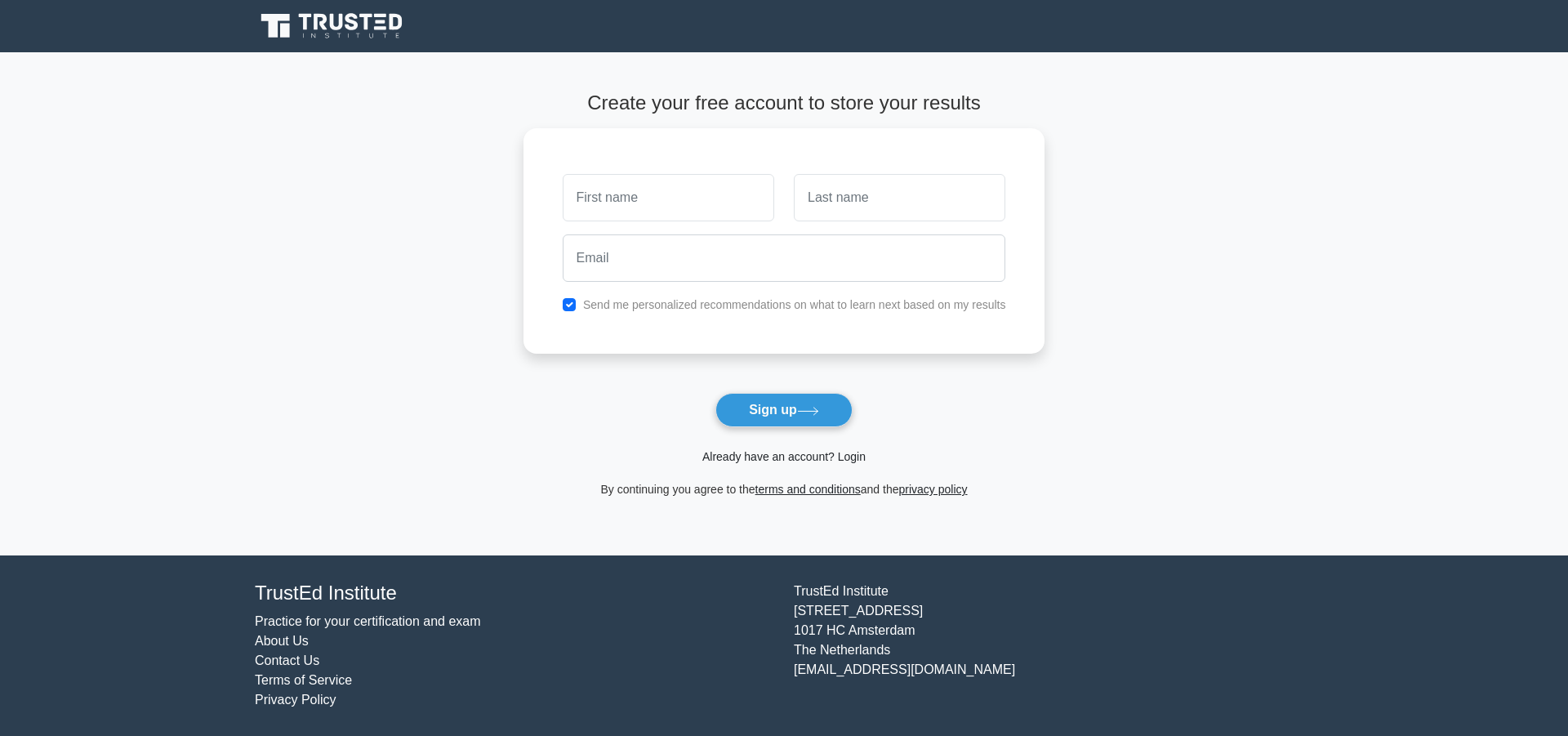
click at [845, 461] on link "Already have an account? Login" at bounding box center [784, 456] width 163 height 13
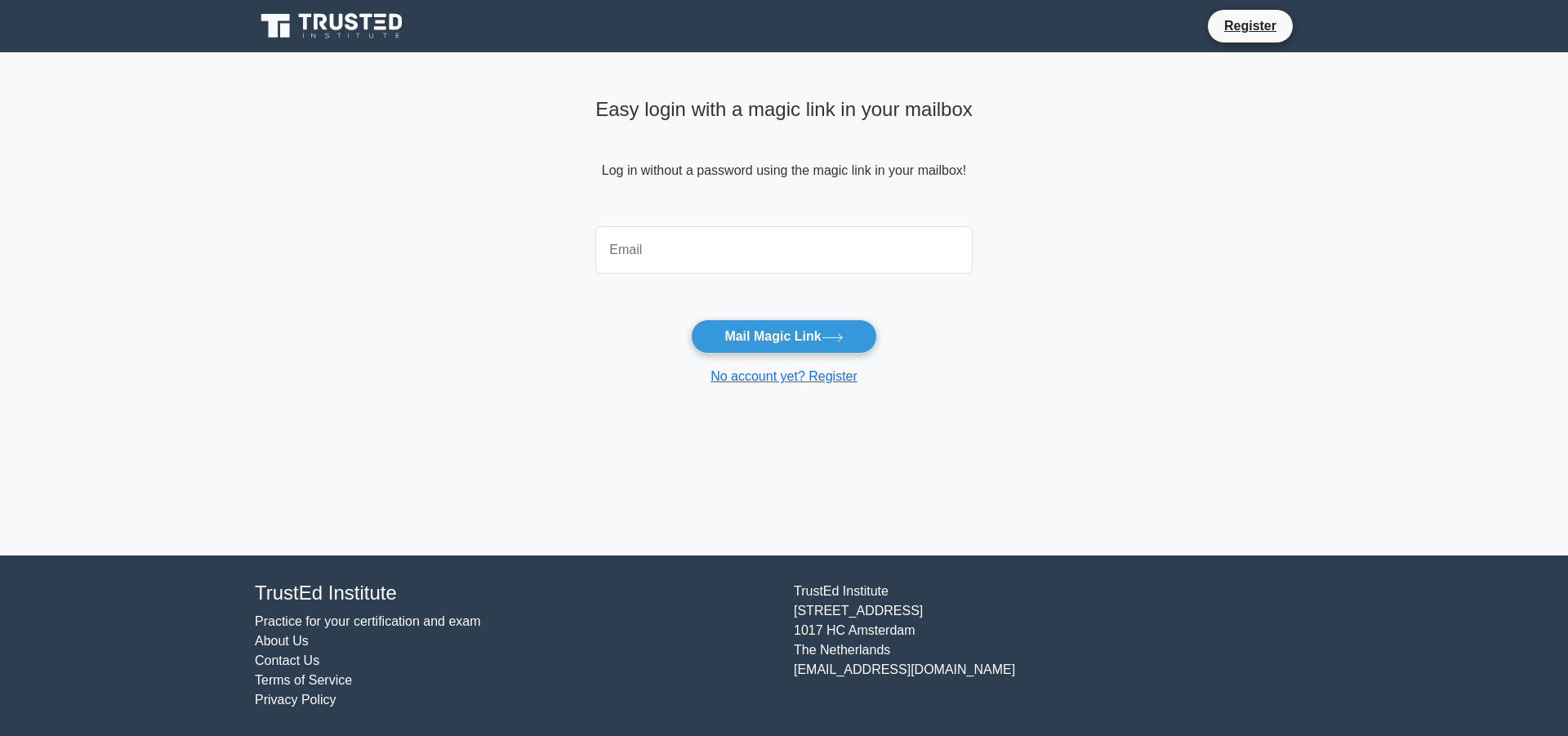
drag, startPoint x: 0, startPoint y: 0, endPoint x: 760, endPoint y: 260, distance: 803.2
click at [760, 260] on input "email" at bounding box center [784, 250] width 377 height 47
type input "[PERSON_NAME][EMAIL_ADDRESS][PERSON_NAME][DOMAIN_NAME]"
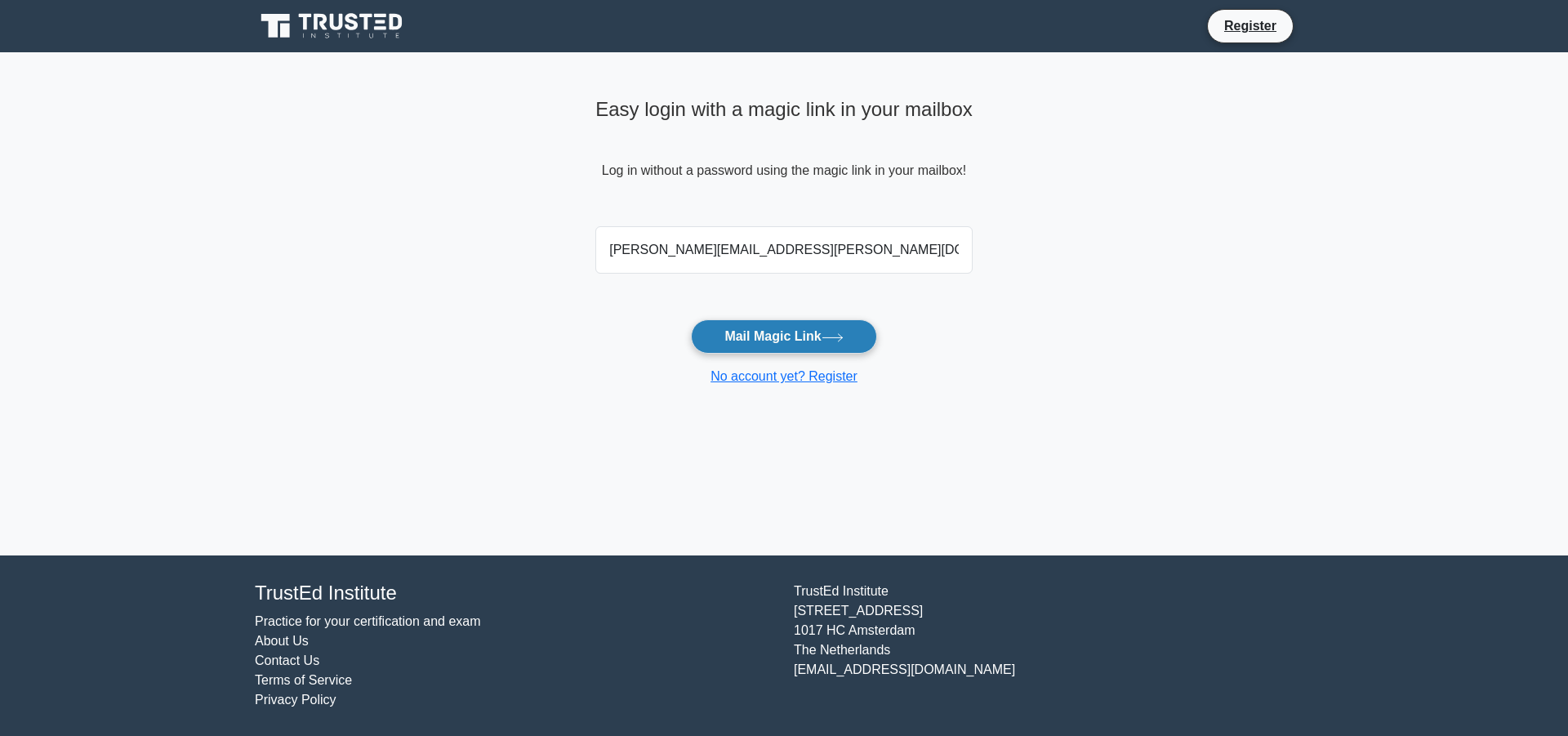
click at [793, 333] on button "Mail Magic Link" at bounding box center [783, 336] width 185 height 35
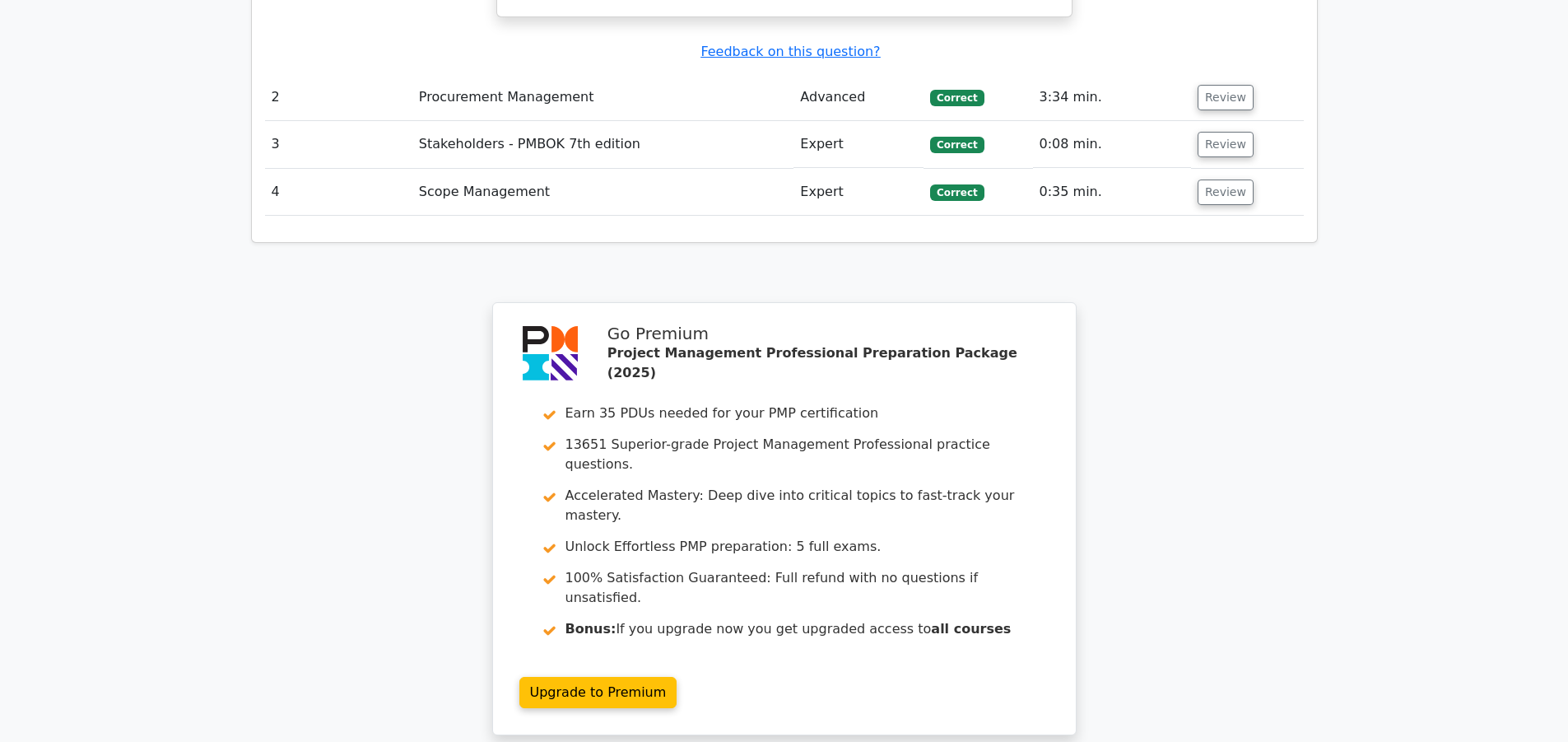
scroll to position [2162, 0]
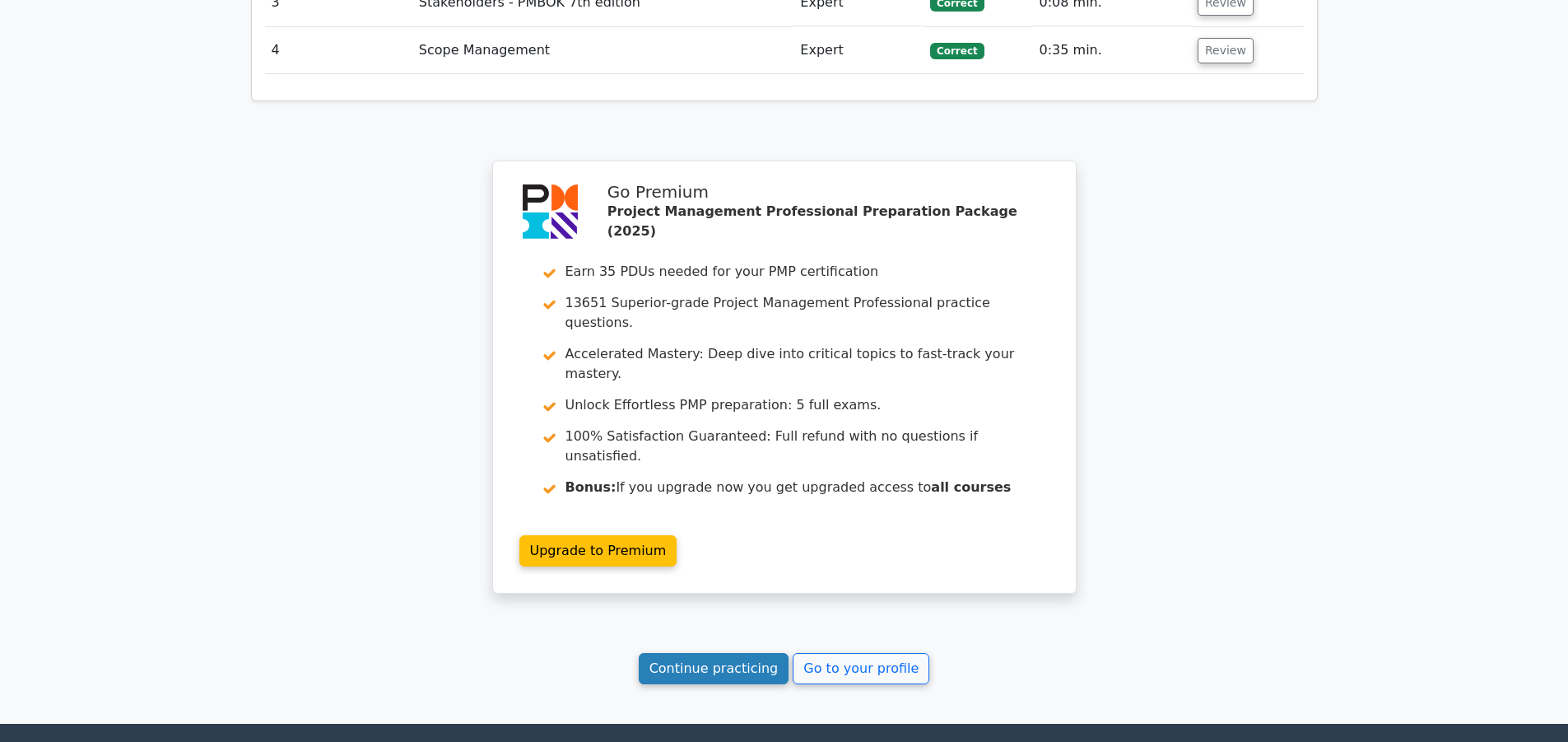
click at [729, 653] on link "Continue practicing" at bounding box center [714, 668] width 151 height 31
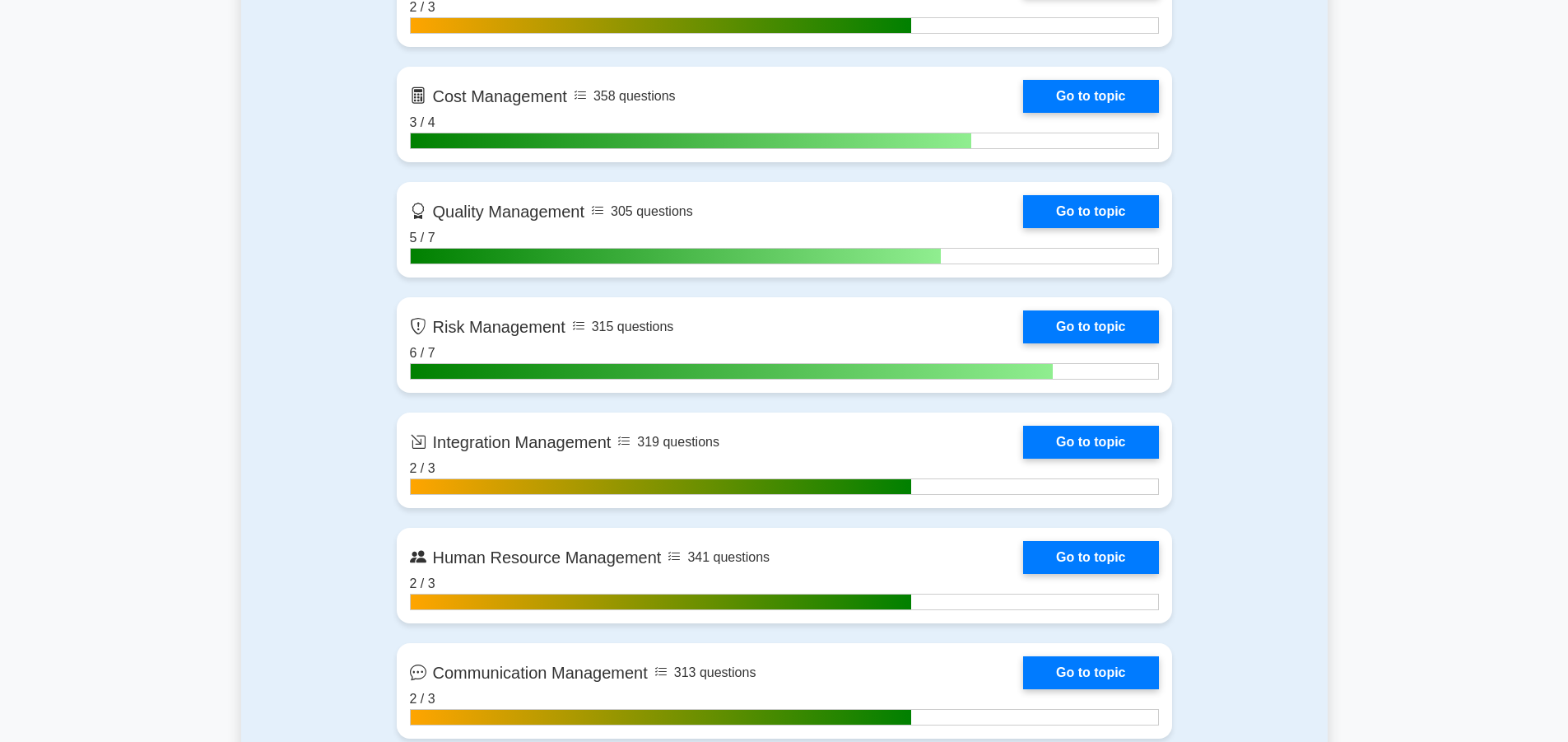
scroll to position [1399, 0]
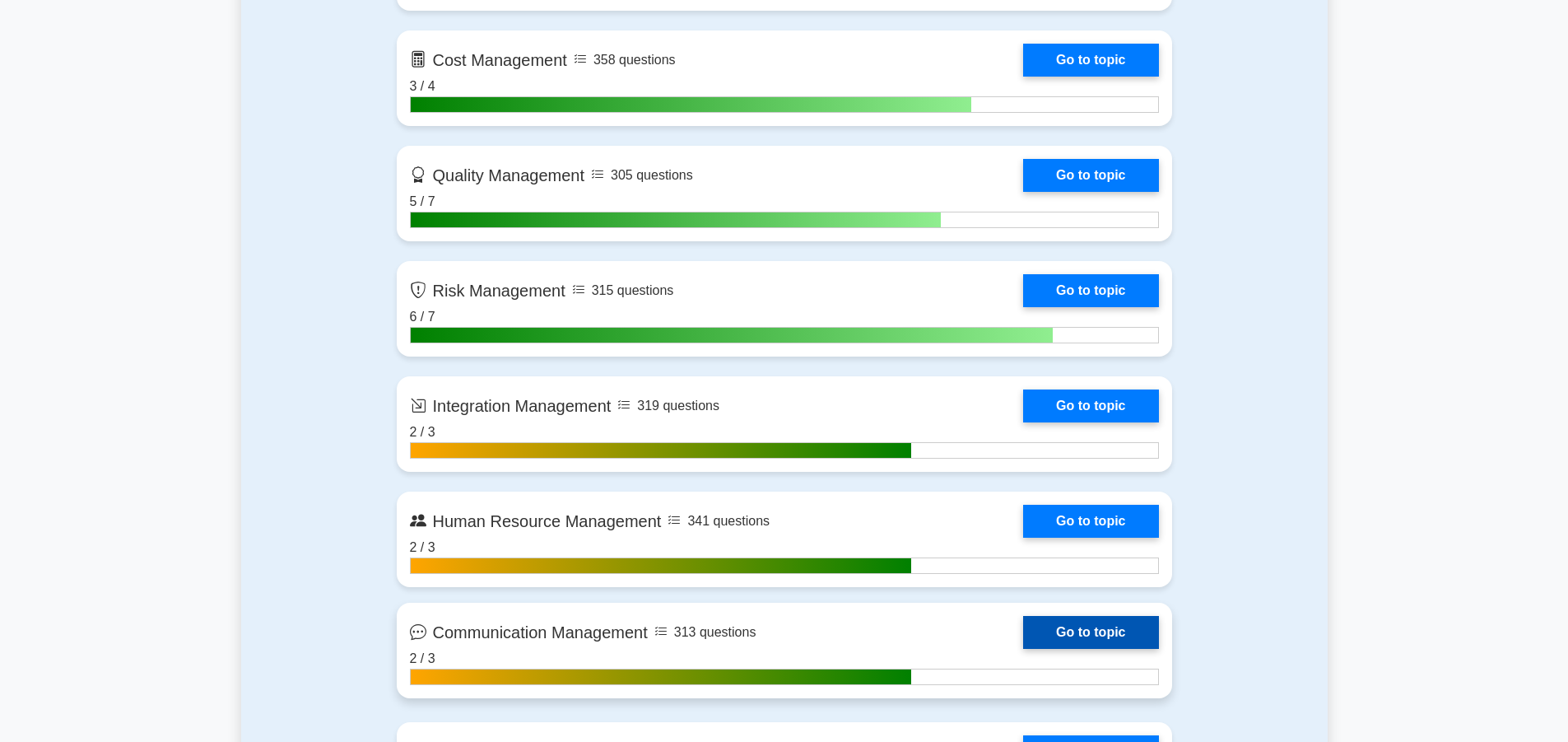
click at [1055, 639] on link "Go to topic" at bounding box center [1090, 632] width 135 height 33
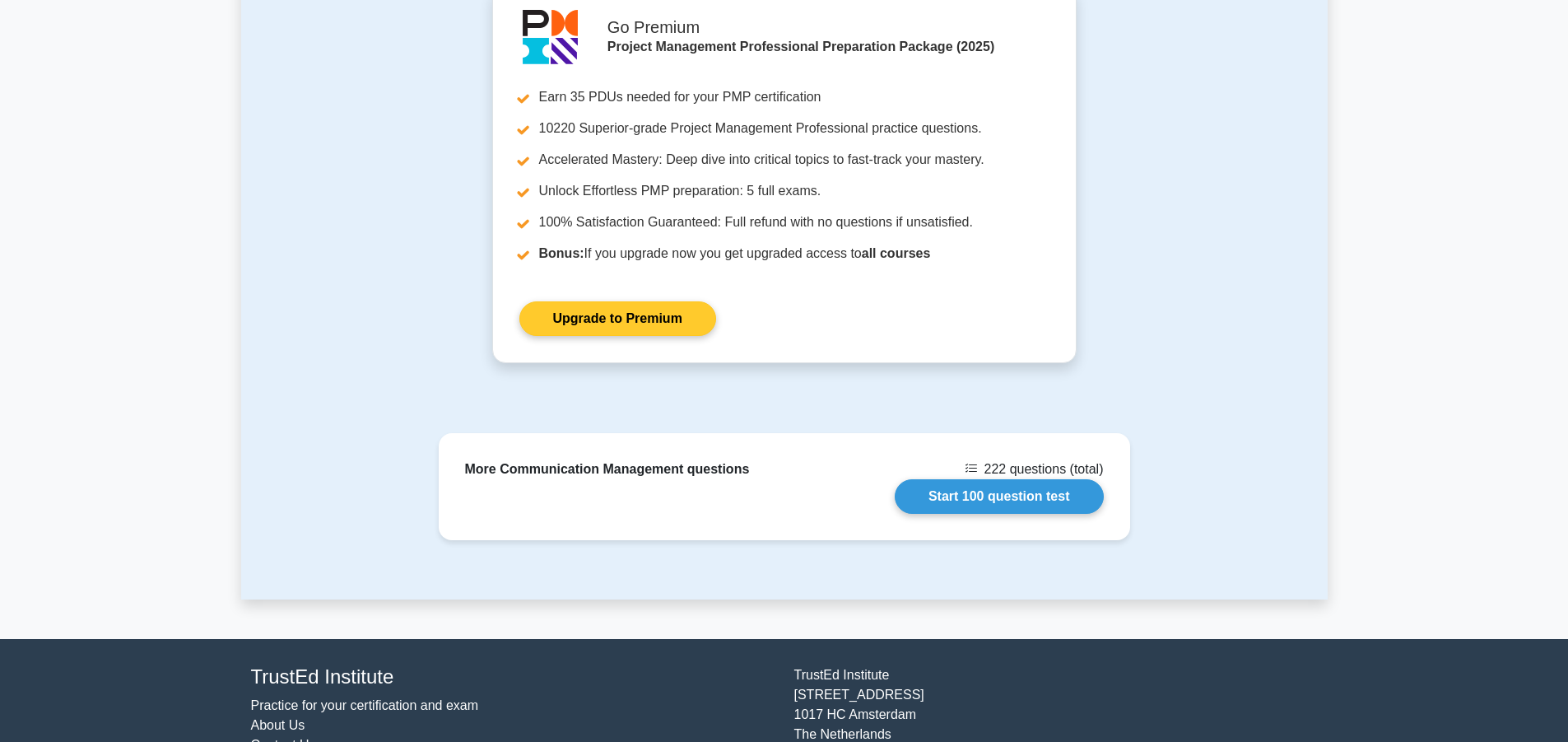
scroll to position [1214, 0]
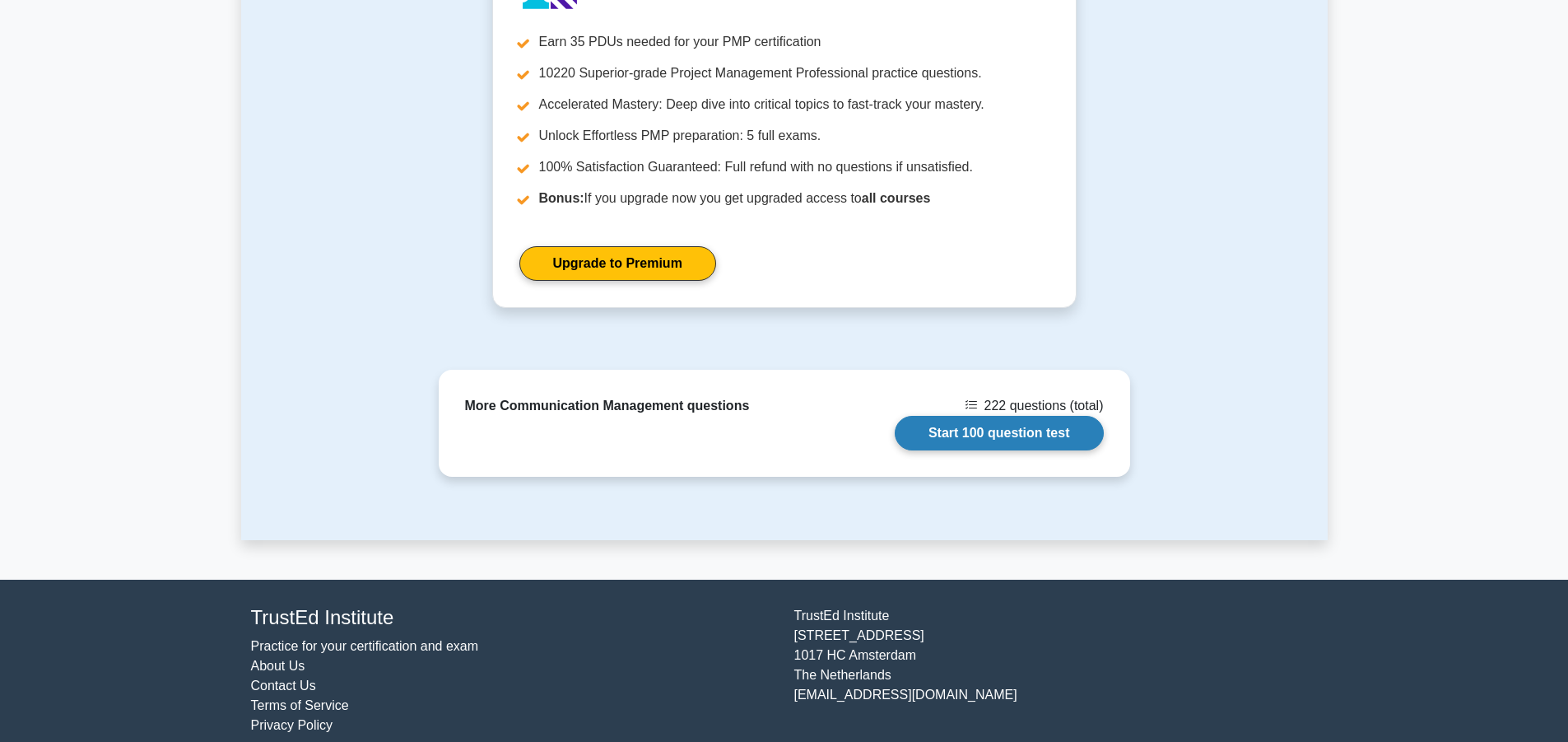
click at [992, 416] on link "Start 100 question test" at bounding box center [999, 433] width 209 height 35
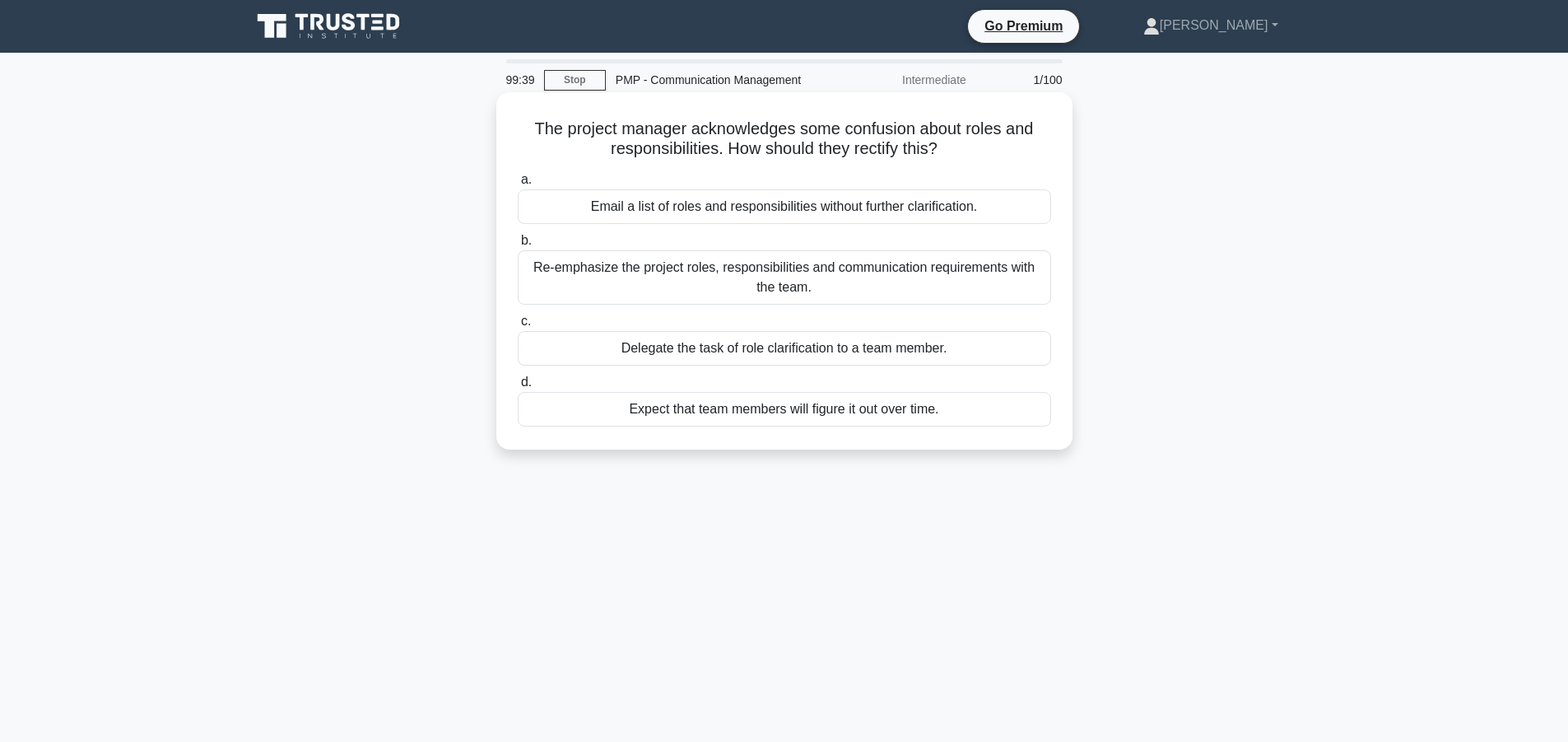
click at [824, 284] on div "Re-emphasize the project roles, responsibilities and communication requirements…" at bounding box center [784, 277] width 533 height 54
click at [517, 246] on input "b. Re-emphasize the project roles, responsibilities and communication requireme…" at bounding box center [517, 240] width 0 height 11
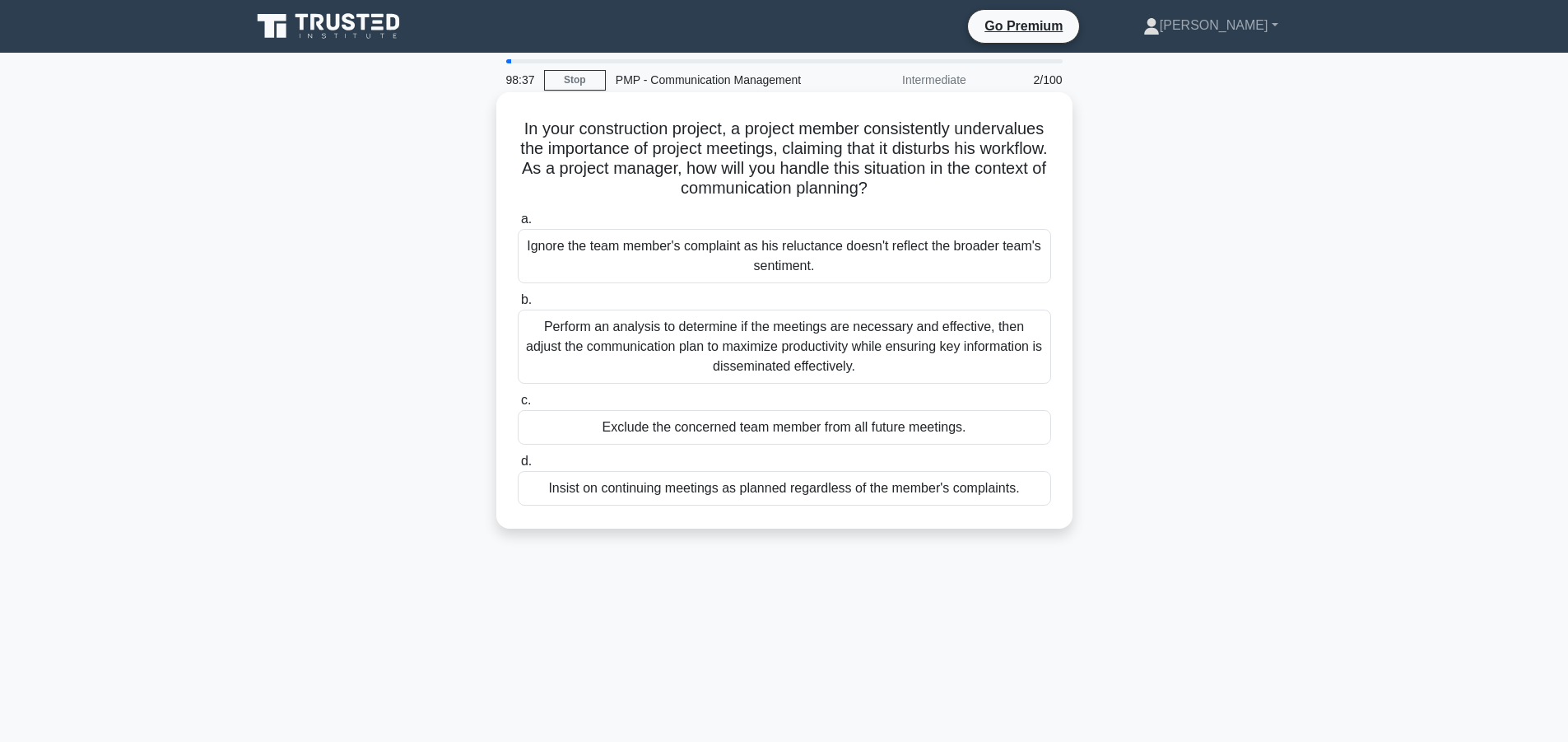
click at [822, 334] on div "Perform an analysis to determine if the meetings are necessary and effective, t…" at bounding box center [784, 346] width 533 height 74
click at [517, 305] on input "b. Perform an analysis to determine if the meetings are necessary and effective…" at bounding box center [517, 300] width 0 height 11
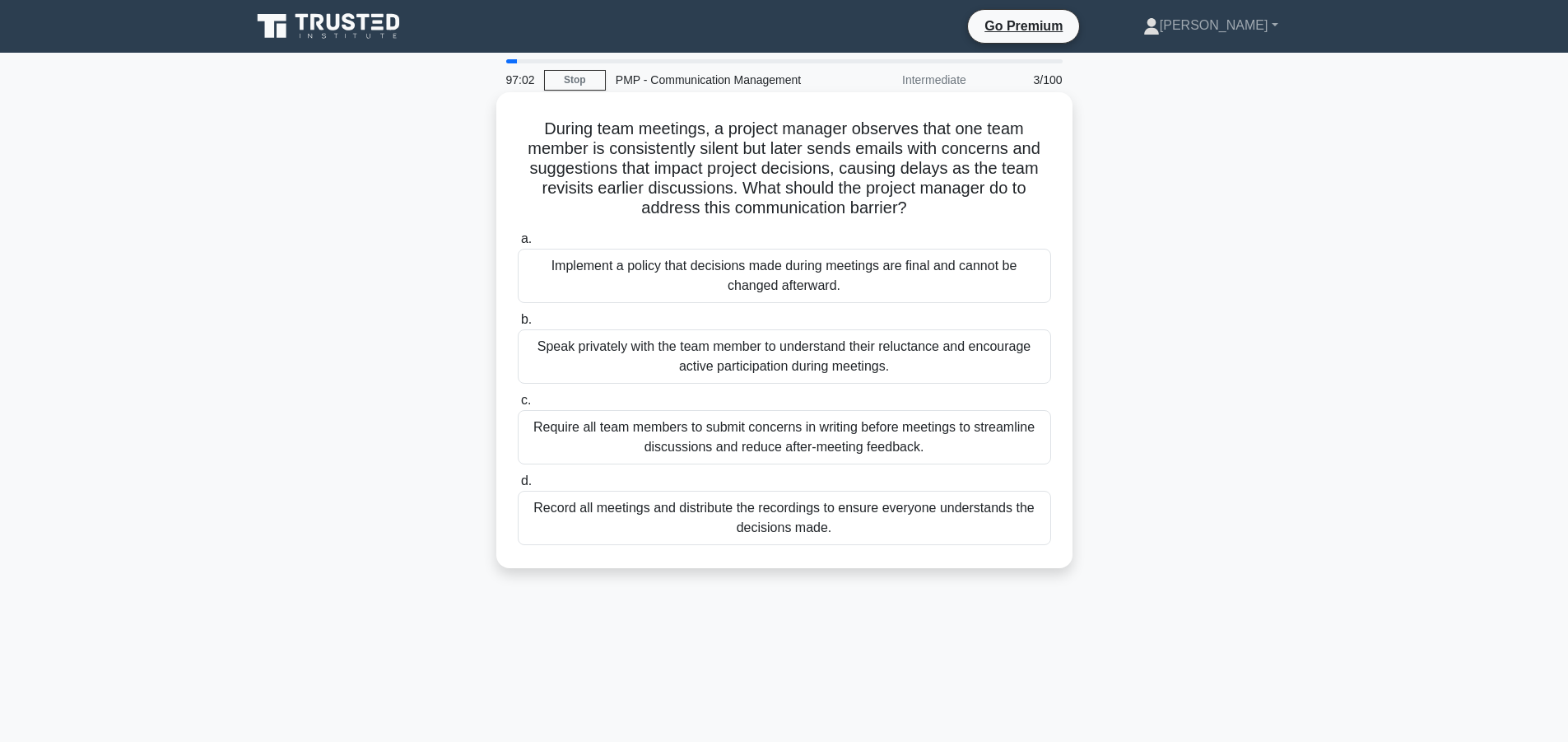
click at [884, 362] on div "Speak privately with the team member to understand their reluctance and encoura…" at bounding box center [784, 356] width 533 height 54
click at [517, 325] on input "b. Speak privately with the team member to understand their reluctance and enco…" at bounding box center [517, 319] width 0 height 11
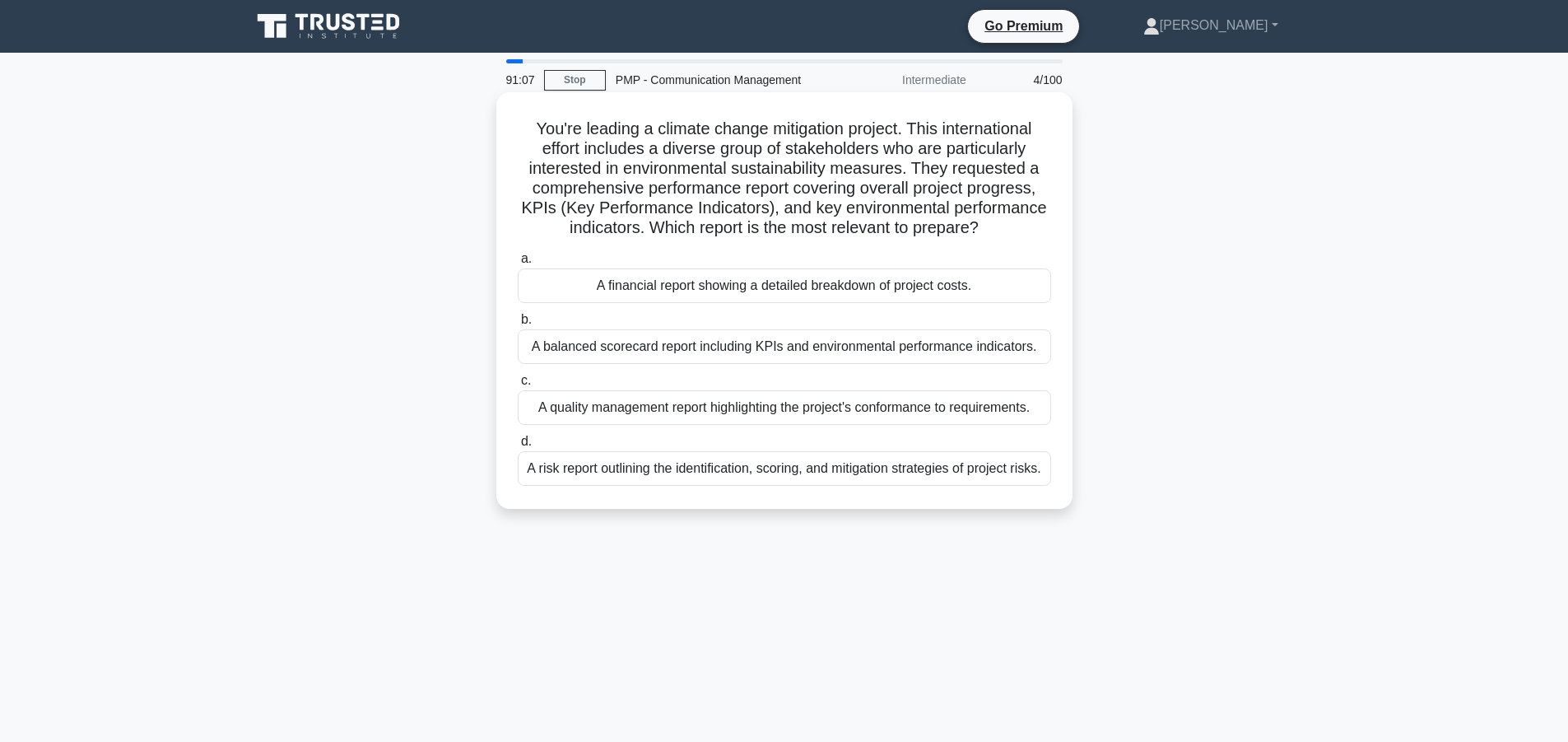
click at [756, 349] on div "A balanced scorecard report including KPIs and environmental performance indica…" at bounding box center [784, 346] width 533 height 35
click at [517, 325] on input "b. A balanced scorecard report including KPIs and environmental performance ind…" at bounding box center [517, 319] width 0 height 11
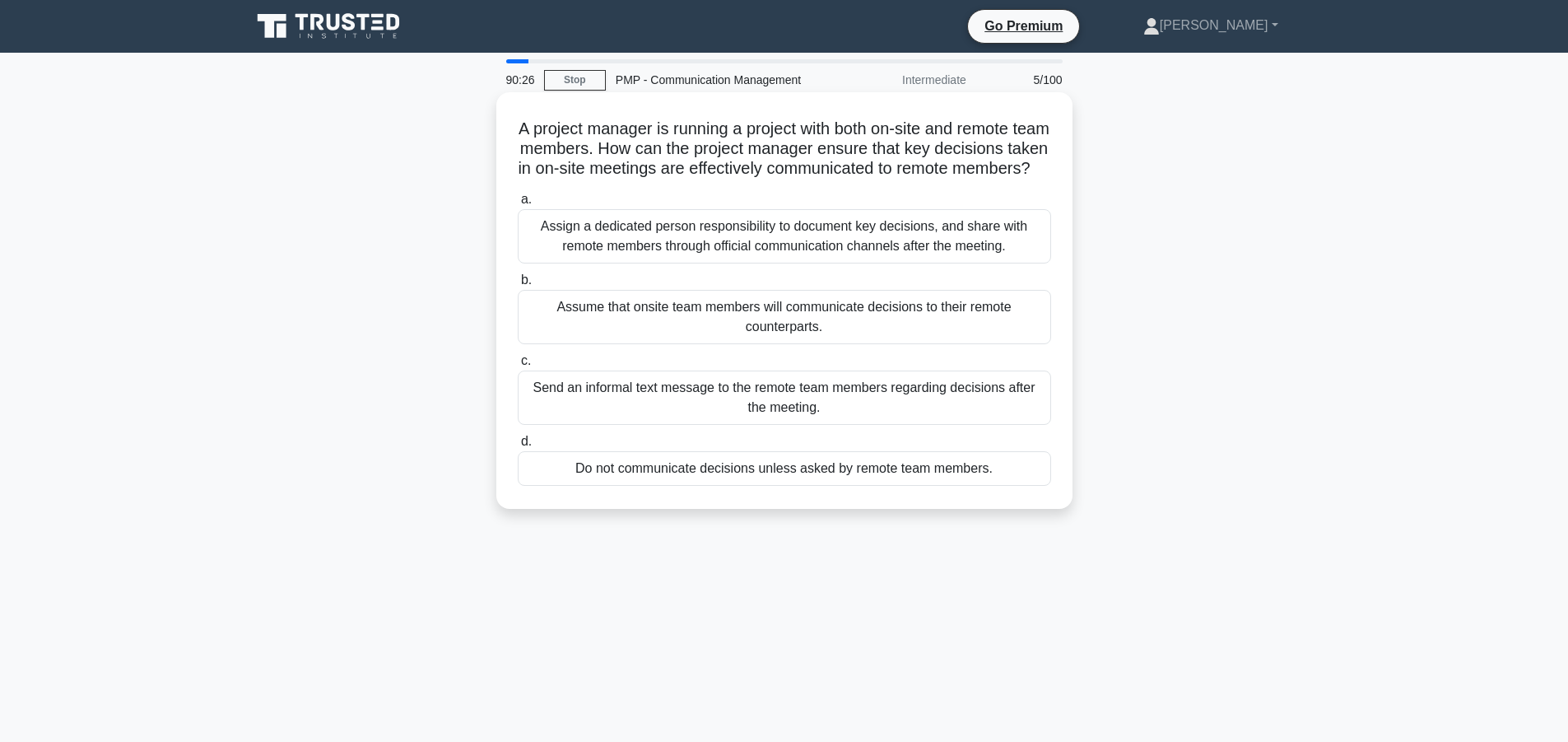
click at [925, 262] on div "Assign a dedicated person responsibility to document key decisions, and share w…" at bounding box center [784, 236] width 533 height 54
click at [517, 205] on input "a. Assign a dedicated person responsibility to document key decisions, and shar…" at bounding box center [517, 199] width 0 height 11
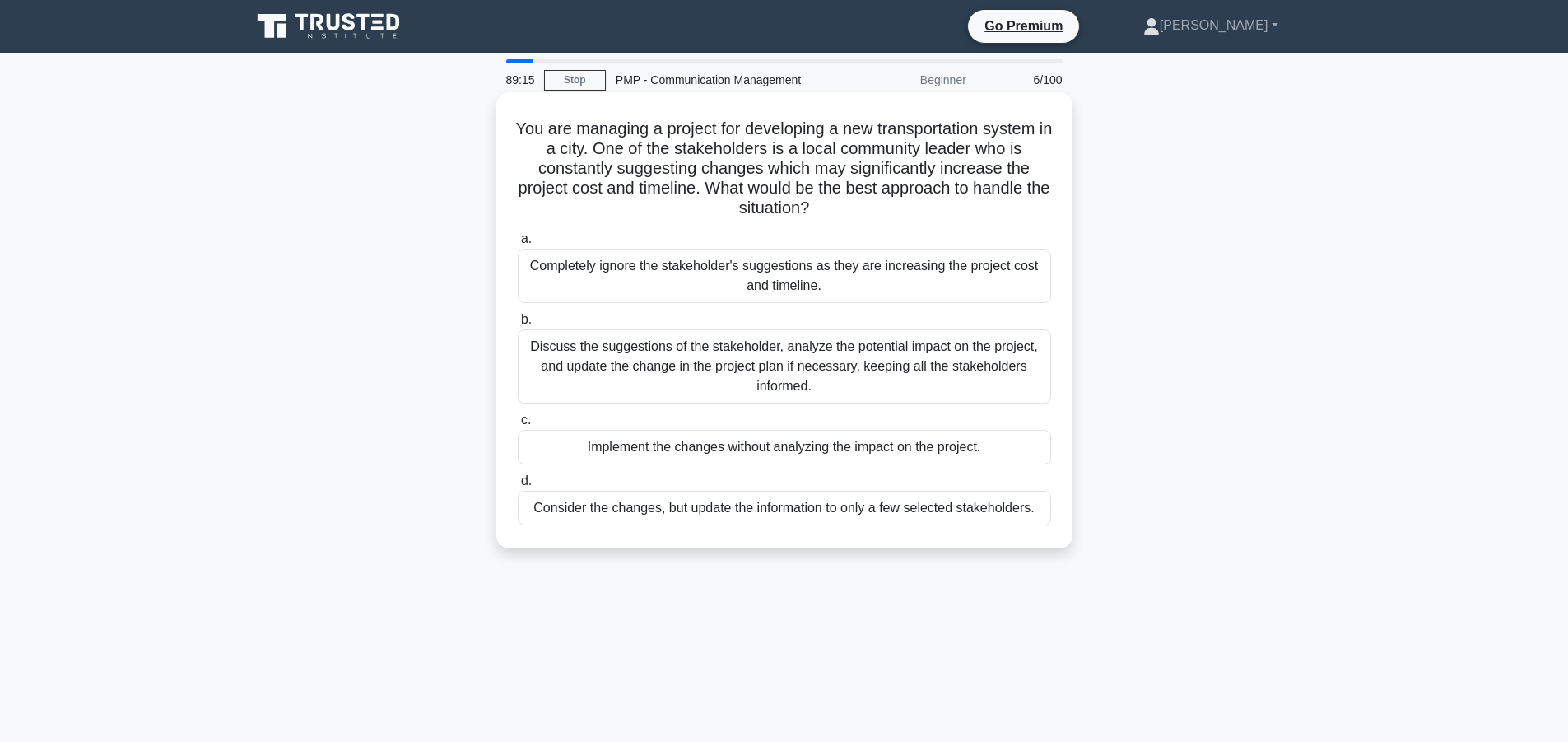
click at [755, 380] on div "Discuss the suggestions of the stakeholder, analyze the potential impact on the…" at bounding box center [784, 366] width 533 height 74
click at [517, 325] on input "b. Discuss the suggestions of the stakeholder, analyze the potential impact on …" at bounding box center [517, 319] width 0 height 11
